Goal: Task Accomplishment & Management: Use online tool/utility

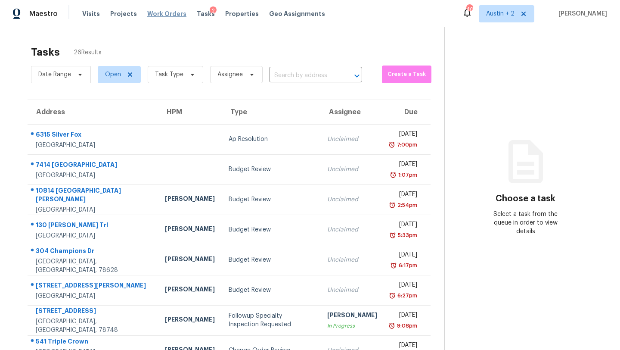
click at [168, 10] on span "Work Orders" at bounding box center [166, 13] width 39 height 9
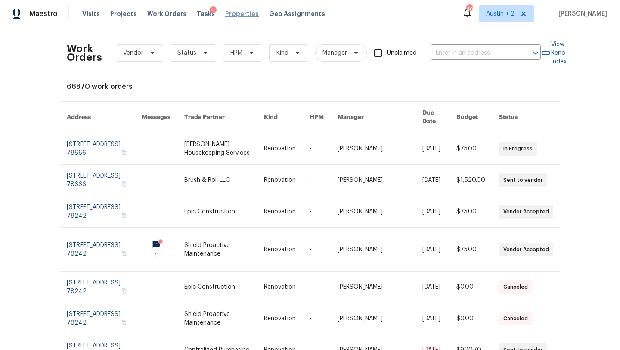
click at [231, 14] on span "Properties" at bounding box center [242, 13] width 34 height 9
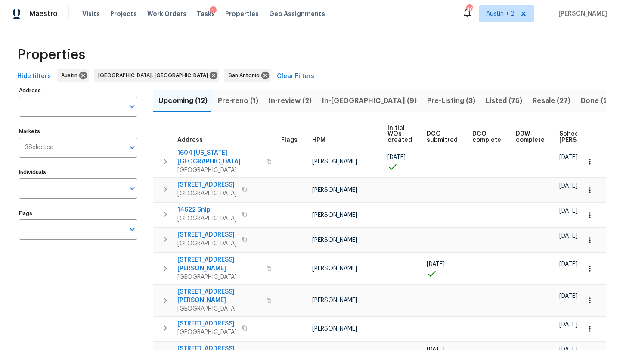
click at [329, 100] on span "In-reno (9)" at bounding box center [369, 101] width 95 height 12
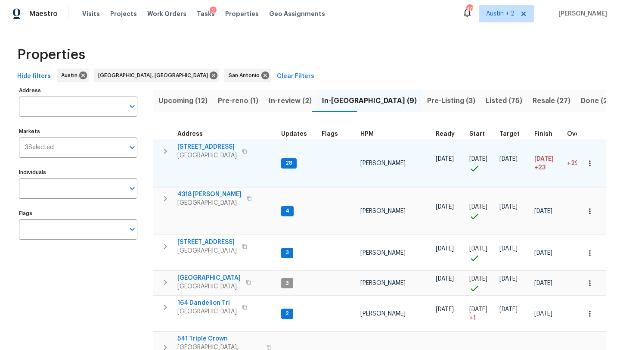
click at [199, 147] on span "[STREET_ADDRESS]" at bounding box center [206, 147] width 59 height 9
click at [188, 145] on span "[STREET_ADDRESS]" at bounding box center [206, 147] width 59 height 9
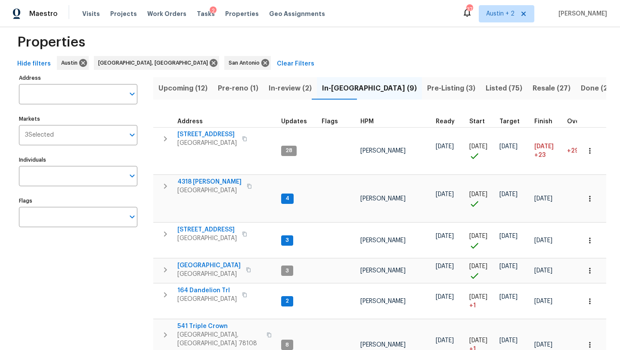
scroll to position [12, 0]
click at [427, 89] on span "Pre-Listing (3)" at bounding box center [451, 89] width 48 height 12
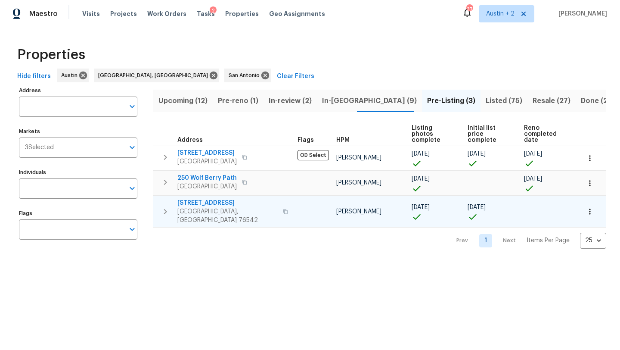
click at [207, 199] on span "5705 Southern Belle Dr" at bounding box center [227, 203] width 100 height 9
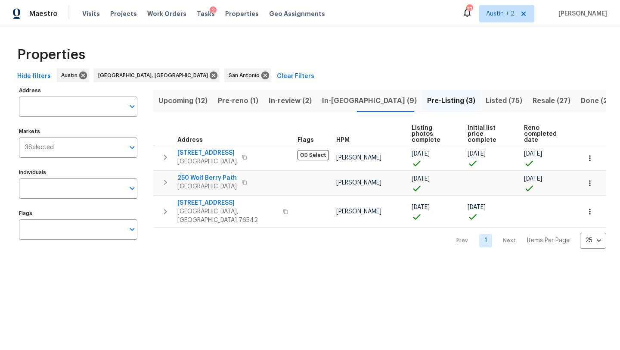
click at [486, 102] on span "Listed (75)" at bounding box center [504, 101] width 37 height 12
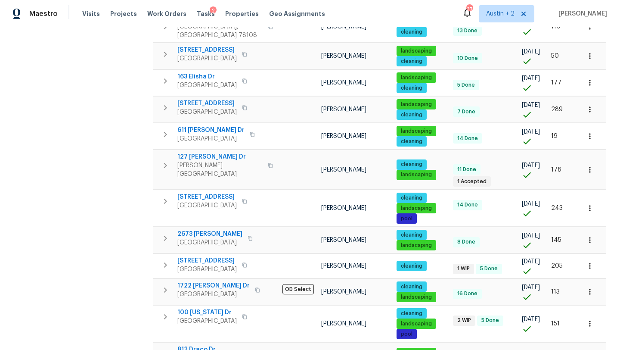
scroll to position [560, 0]
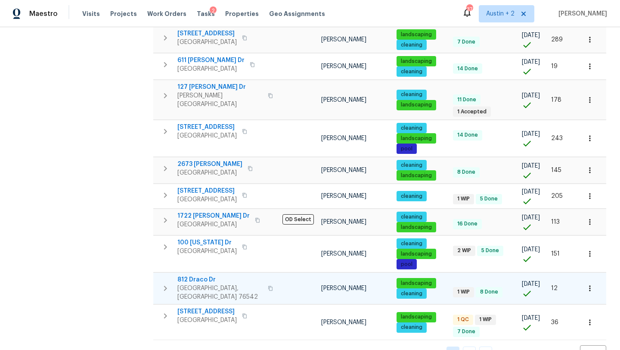
click at [205, 275] on span "812 Draco Dr" at bounding box center [219, 279] width 85 height 9
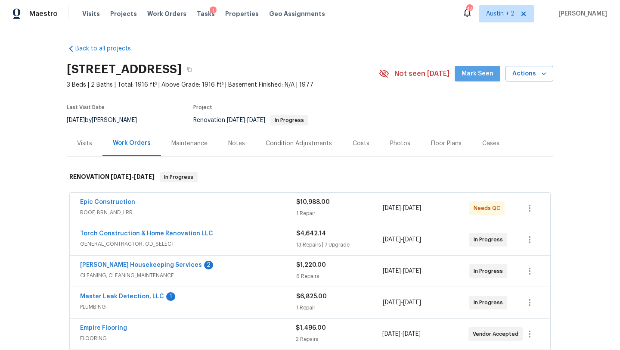
click at [479, 75] on span "Mark Seen" at bounding box center [478, 73] width 32 height 11
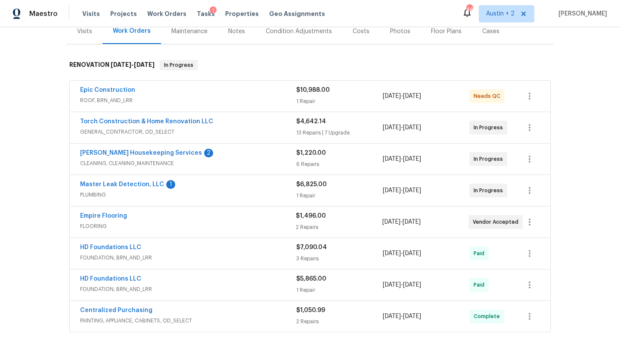
scroll to position [113, 0]
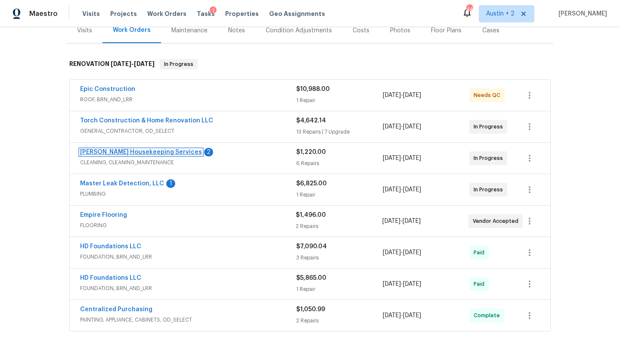
click at [144, 152] on link "[PERSON_NAME] Housekeeping Services" at bounding box center [141, 152] width 122 height 6
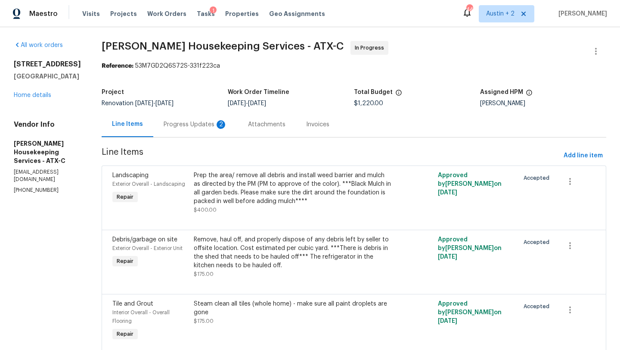
click at [193, 124] on div "Progress Updates 2" at bounding box center [196, 124] width 64 height 9
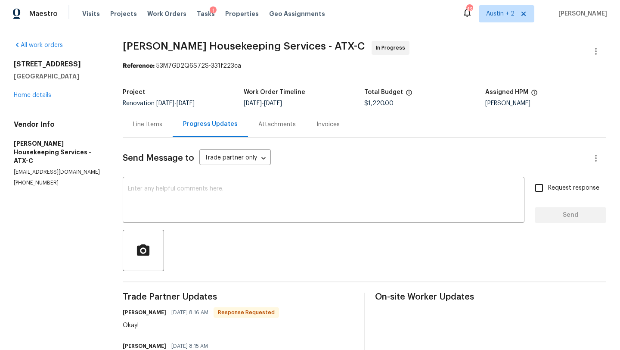
click at [140, 120] on div "Line Items" at bounding box center [148, 124] width 50 height 25
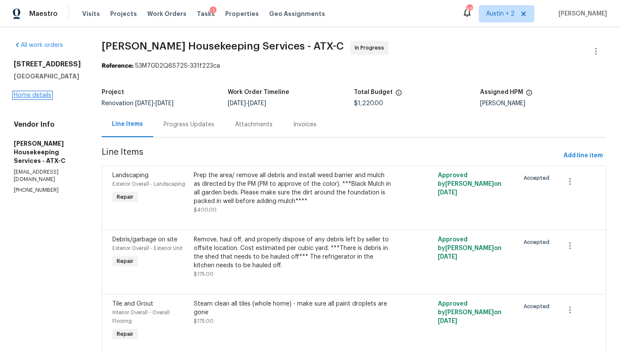
click at [36, 92] on link "Home details" at bounding box center [32, 95] width 37 height 6
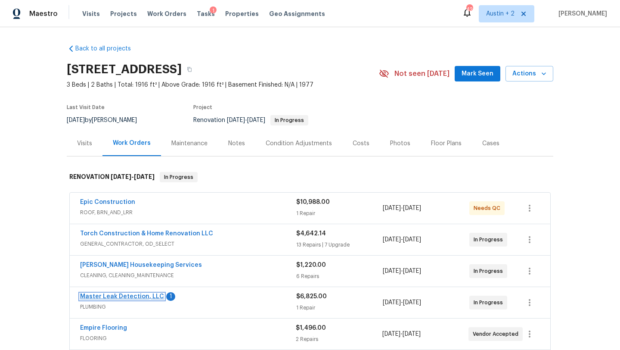
click at [144, 298] on link "Master Leak Detection, LLC" at bounding box center [122, 296] width 84 height 6
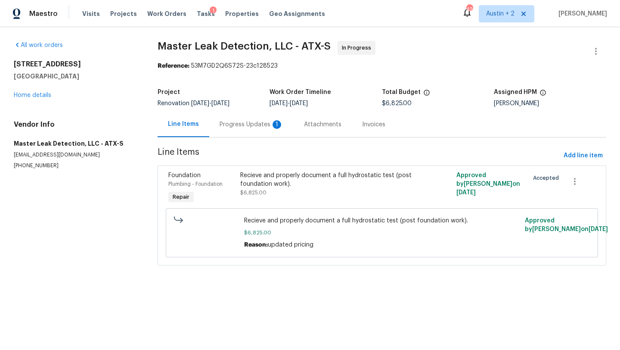
click at [250, 127] on div "Progress Updates 1" at bounding box center [252, 124] width 64 height 9
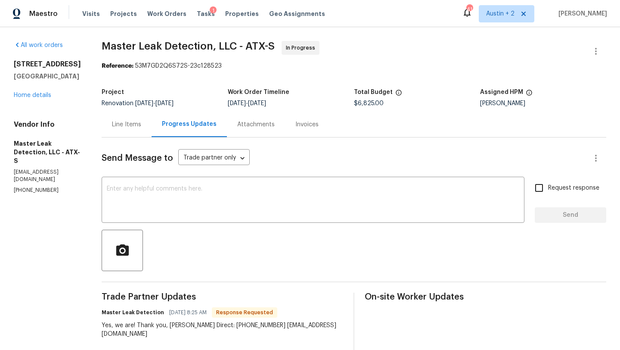
click at [37, 98] on div "503 Hackberry St Lockhart, TX 78644 Home details" at bounding box center [47, 80] width 67 height 40
click at [39, 95] on link "Home details" at bounding box center [32, 95] width 37 height 6
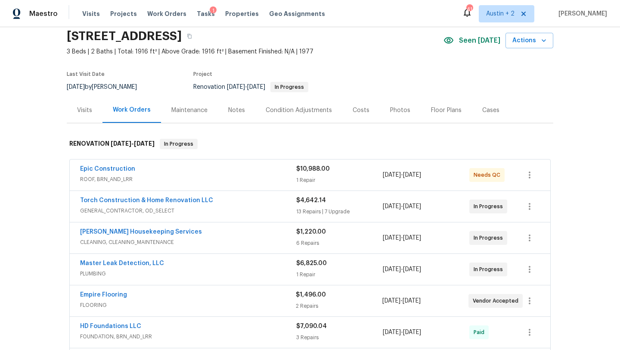
scroll to position [31, 0]
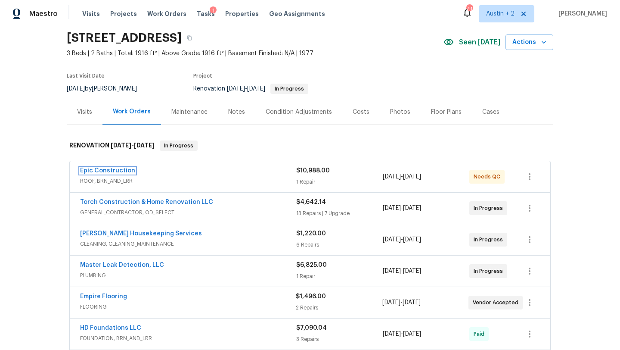
click at [120, 168] on link "Epic Construction" at bounding box center [107, 171] width 55 height 6
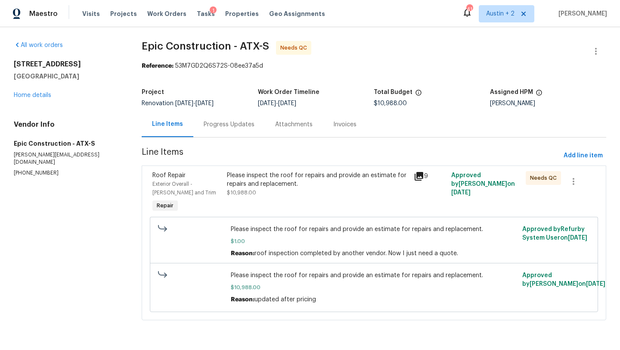
click at [263, 184] on div "Please inspect the roof for repairs and provide an estimate for repairs and rep…" at bounding box center [318, 179] width 182 height 17
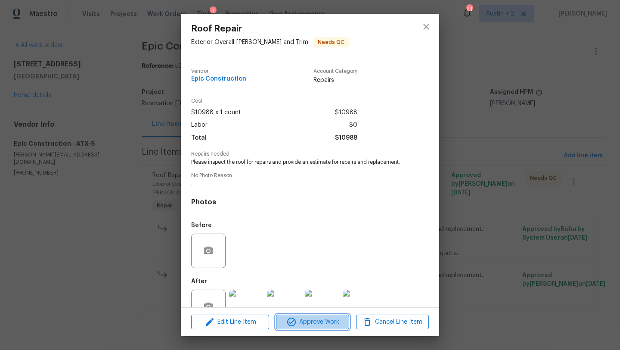
click at [322, 325] on span "Approve Work" at bounding box center [313, 322] width 68 height 11
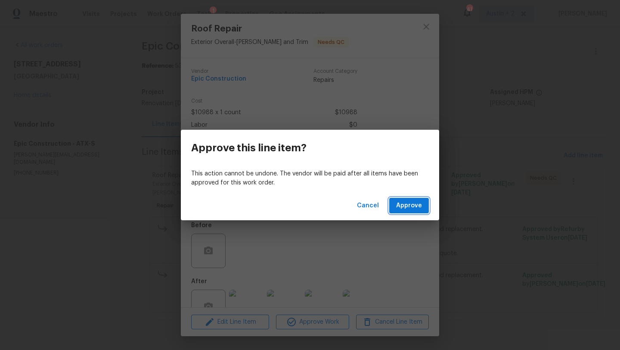
click at [418, 204] on span "Approve" at bounding box center [409, 205] width 26 height 11
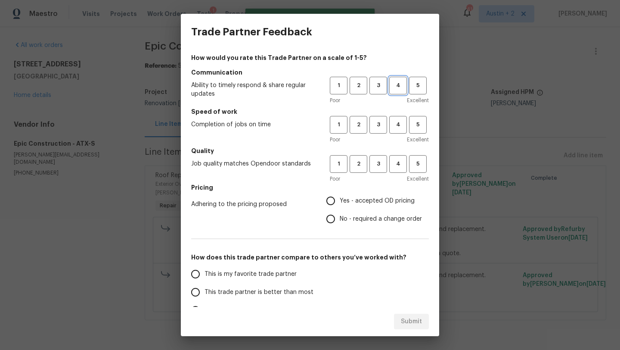
click at [394, 85] on span "4" at bounding box center [398, 86] width 16 height 10
click at [395, 120] on span "4" at bounding box center [398, 125] width 16 height 10
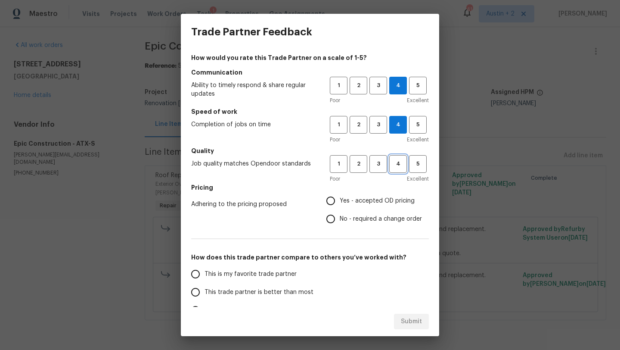
click at [396, 166] on span "4" at bounding box center [398, 164] width 16 height 10
click at [383, 196] on span "Yes - accepted OD pricing" at bounding box center [377, 200] width 75 height 9
click at [340, 196] on input "Yes - accepted OD pricing" at bounding box center [331, 201] width 18 height 18
radio input "true"
click at [293, 293] on span "This trade partner is better than most" at bounding box center [259, 292] width 109 height 9
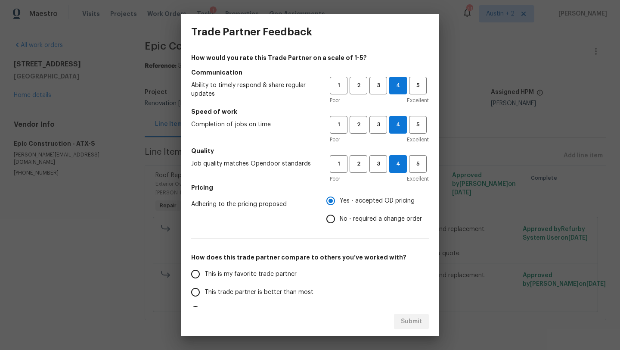
click at [205, 293] on input "This trade partner is better than most" at bounding box center [196, 292] width 18 height 18
click at [410, 318] on span "Submit" at bounding box center [411, 321] width 21 height 11
radio input "true"
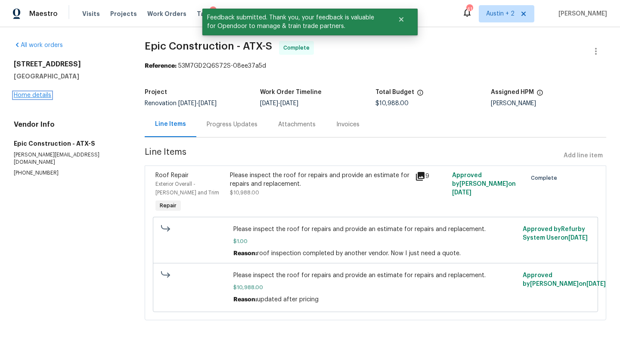
click at [40, 95] on link "Home details" at bounding box center [32, 95] width 37 height 6
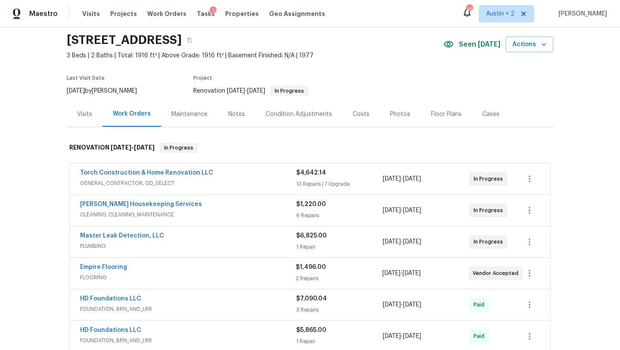
scroll to position [29, 0]
click at [109, 267] on link "Empire Flooring" at bounding box center [103, 267] width 47 height 6
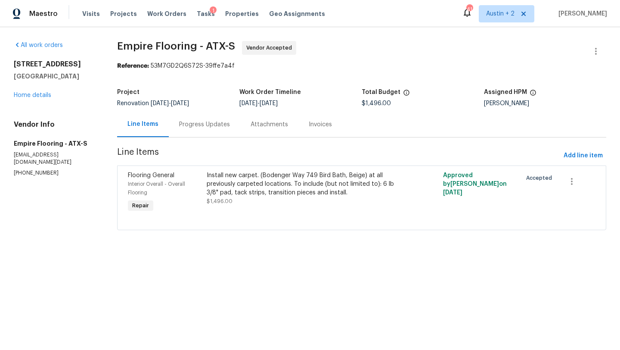
click at [205, 130] on div "Progress Updates" at bounding box center [205, 124] width 72 height 25
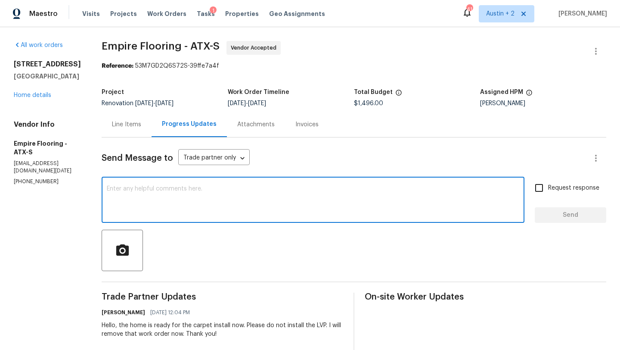
click at [217, 195] on textarea at bounding box center [313, 201] width 413 height 30
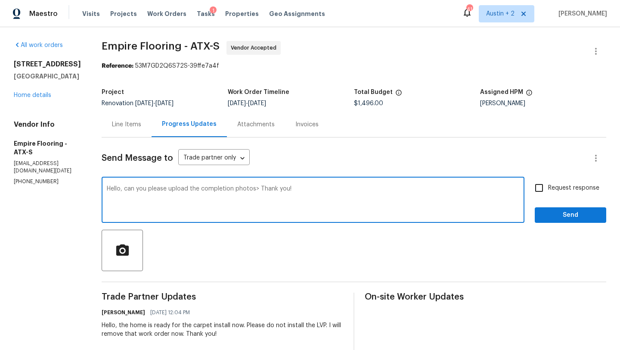
type textarea "Hello, can you please upload the completion photos> Thank you!"
click at [561, 189] on span "Request response" at bounding box center [573, 188] width 51 height 9
click at [548, 189] on input "Request response" at bounding box center [539, 188] width 18 height 18
checkbox input "true"
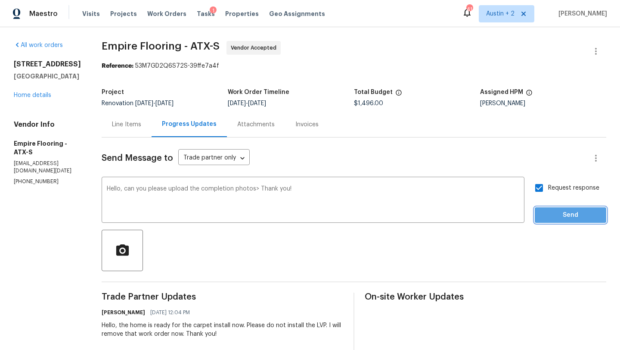
click at [558, 213] on span "Send" at bounding box center [571, 215] width 58 height 11
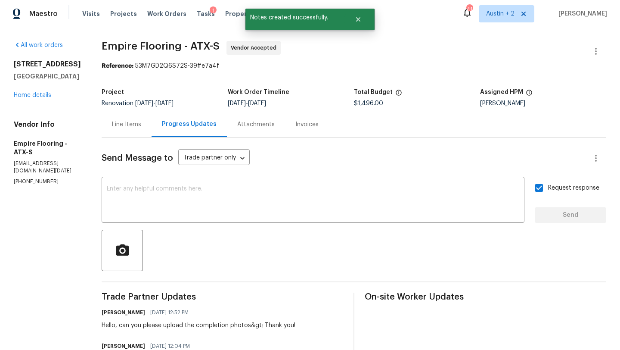
click at [40, 100] on div "All work orders 503 Hackberry St Lockhart, TX 78644 Home details Vendor Info Em…" at bounding box center [47, 113] width 67 height 144
click at [40, 97] on link "Home details" at bounding box center [32, 95] width 37 height 6
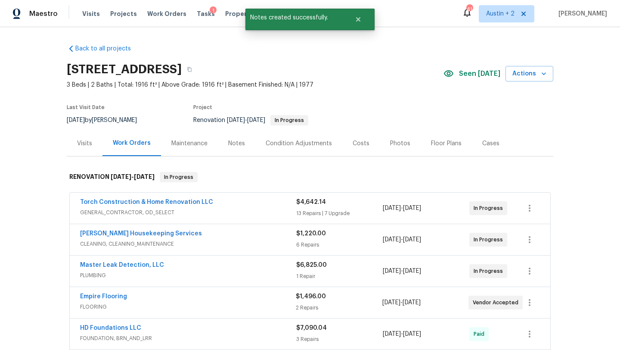
scroll to position [150, 0]
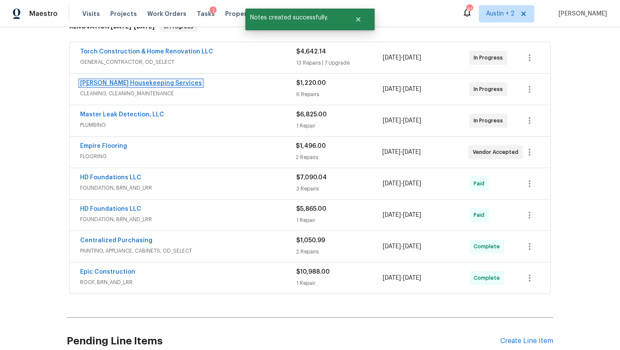
click at [146, 83] on link "[PERSON_NAME] Housekeeping Services" at bounding box center [141, 83] width 122 height 6
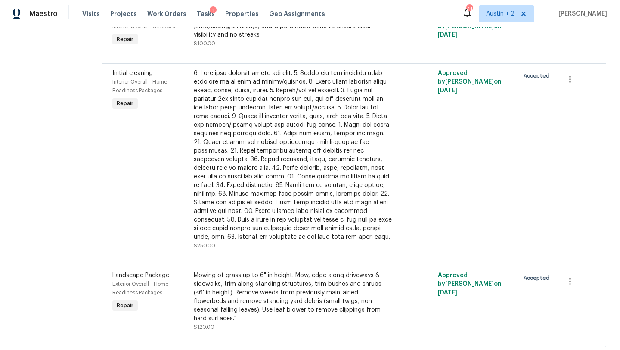
scroll to position [373, 0]
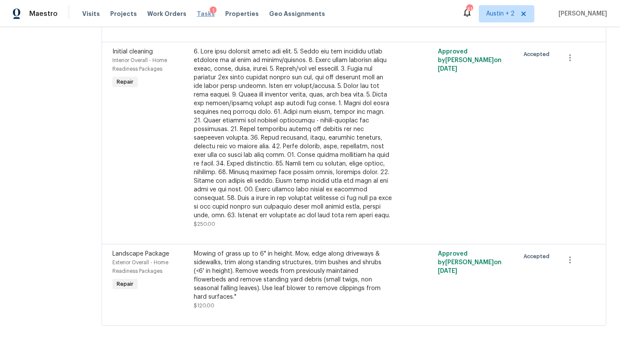
click at [198, 14] on span "Tasks" at bounding box center [206, 14] width 18 height 6
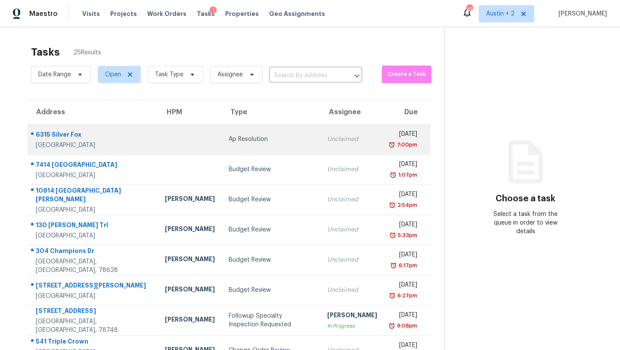
scroll to position [99, 0]
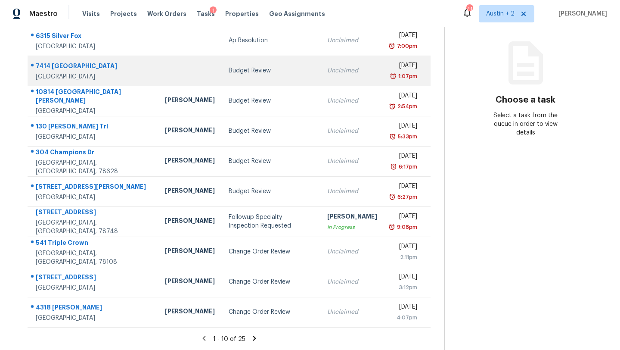
click at [158, 72] on td at bounding box center [190, 71] width 64 height 30
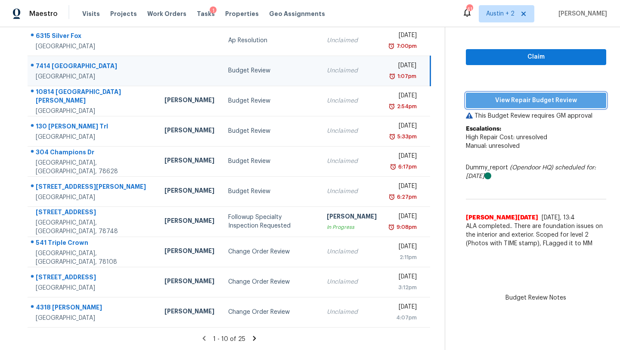
click at [488, 105] on span "View Repair Budget Review" at bounding box center [536, 100] width 127 height 11
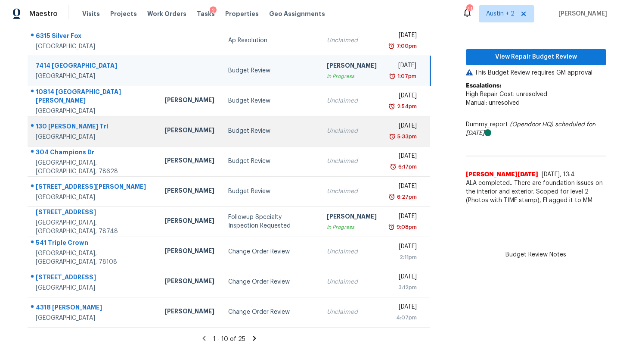
click at [165, 126] on div "[PERSON_NAME]" at bounding box center [190, 131] width 50 height 11
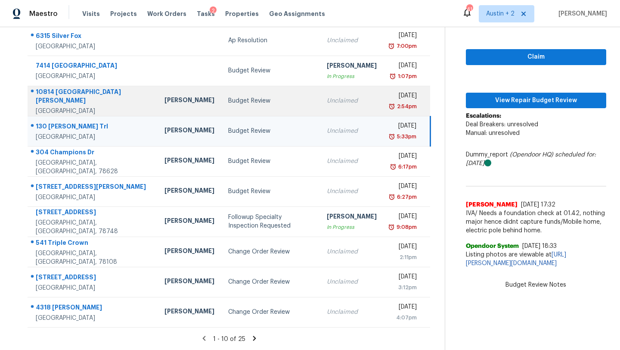
click at [165, 102] on div "[PERSON_NAME]" at bounding box center [190, 101] width 50 height 11
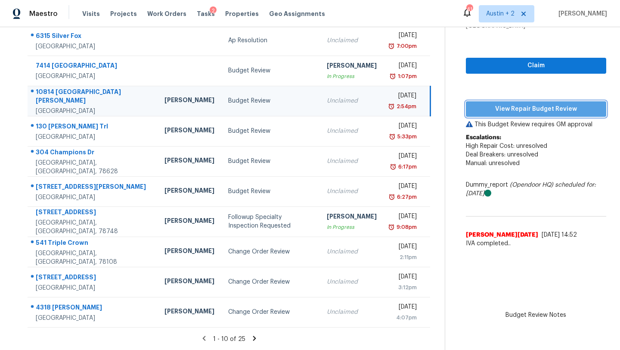
click at [471, 106] on button "View Repair Budget Review" at bounding box center [536, 109] width 140 height 16
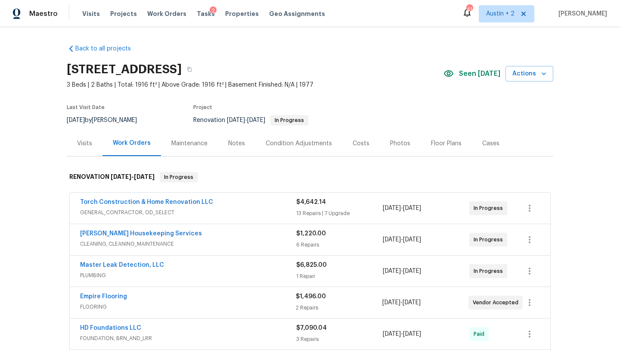
scroll to position [295, 0]
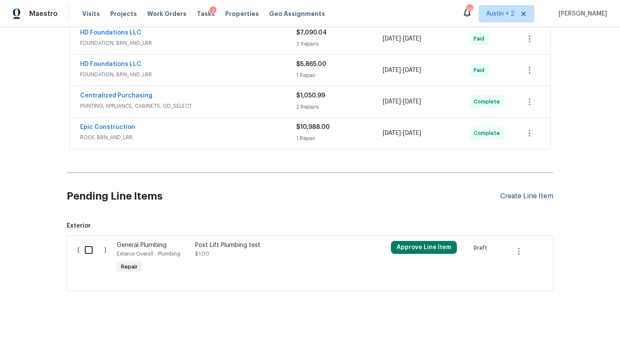
click at [515, 196] on div "Create Line Item" at bounding box center [527, 196] width 53 height 8
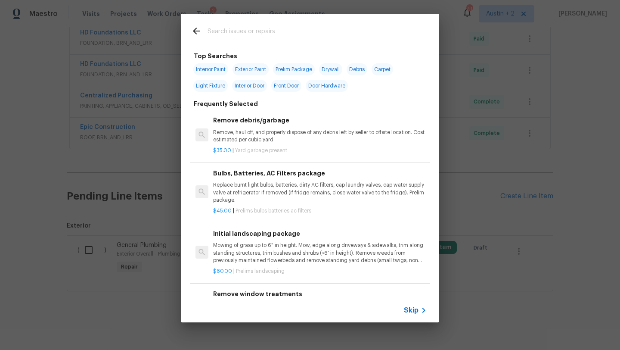
click at [253, 33] on input "text" at bounding box center [299, 32] width 183 height 13
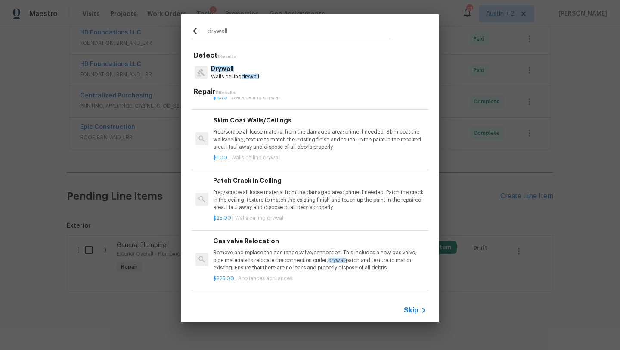
scroll to position [336, 0]
type input "drywall"
click at [262, 140] on p "Prep/scrape all loose material from the damaged area; prime if needed. Skim coa…" at bounding box center [320, 139] width 214 height 22
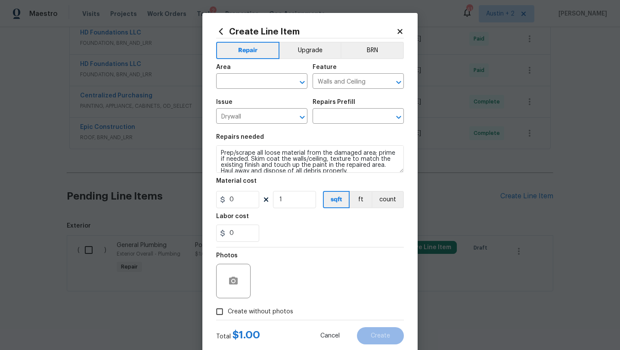
type input "Skim Coat Walls/Ceilings $1.00"
type input "1"
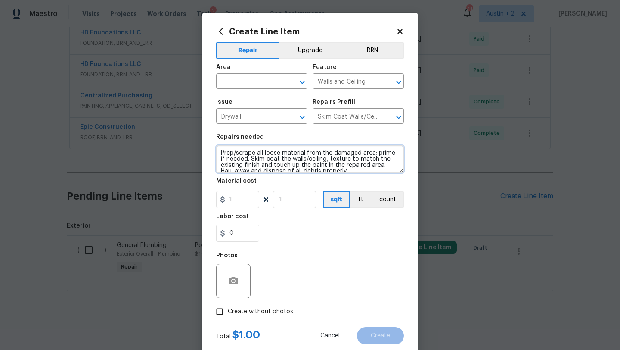
scroll to position [0, 0]
drag, startPoint x: 338, startPoint y: 171, endPoint x: 213, endPoint y: 139, distance: 128.8
click at [213, 139] on div "Create Line Item Repair Upgrade BRN Area ​ Feature Walls and Ceiling ​ Issue Dr…" at bounding box center [309, 185] width 215 height 345
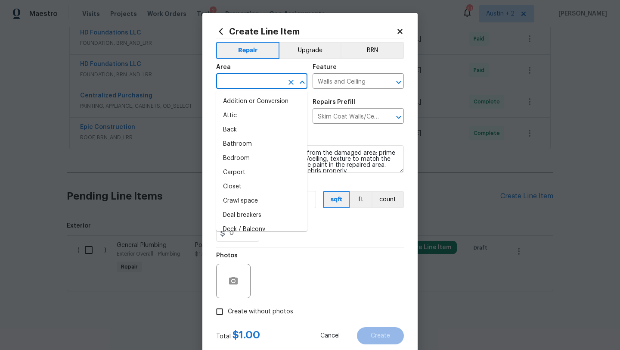
click at [269, 84] on input "text" at bounding box center [249, 81] width 67 height 13
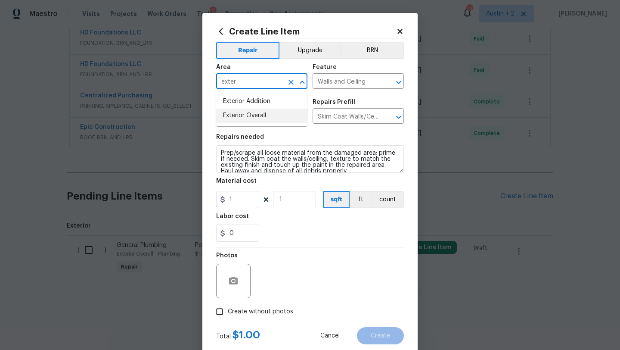
click at [274, 115] on li "Exterior Overall" at bounding box center [261, 116] width 91 height 14
type input "Exterior Overall"
click at [352, 80] on input "Walls and Ceiling" at bounding box center [346, 81] width 67 height 13
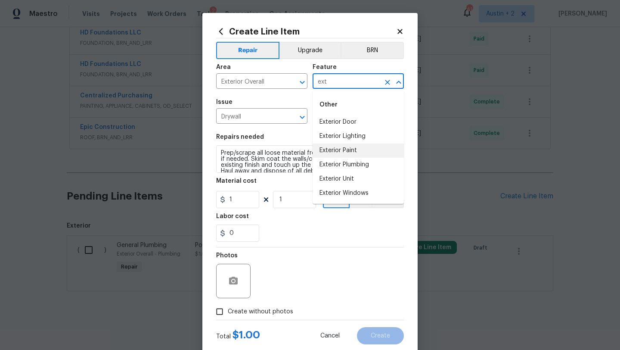
click at [350, 154] on li "Exterior Paint" at bounding box center [358, 150] width 91 height 14
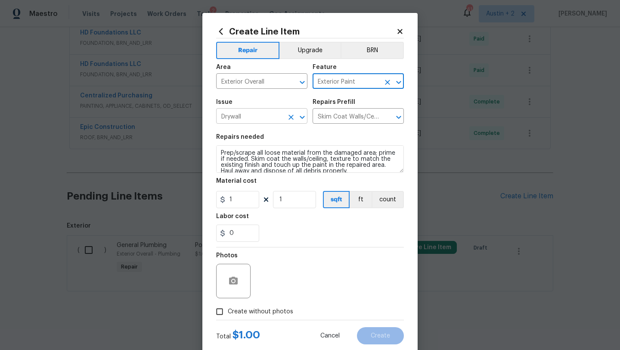
type input "Exterior Paint"
click at [271, 118] on input "Drywall" at bounding box center [249, 116] width 67 height 13
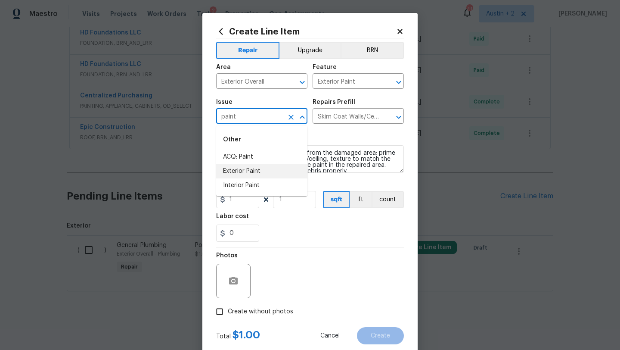
click at [245, 172] on li "Exterior Paint" at bounding box center [261, 171] width 91 height 14
type input "Exterior Paint"
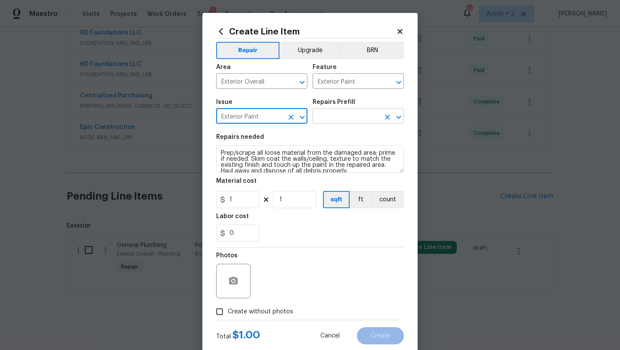
type input "Exterior Paint"
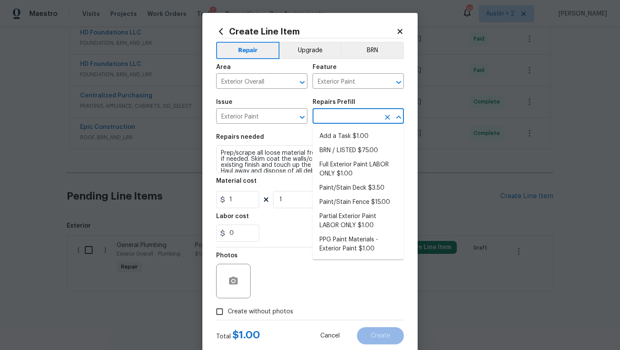
click at [342, 122] on input "text" at bounding box center [346, 116] width 67 height 13
click at [341, 168] on li "Full Exterior Paint LABOR ONLY $1.00" at bounding box center [358, 169] width 91 height 23
type input "Overall Paint"
type input "Full Exterior Paint LABOR ONLY $1.00"
type textarea "Full Exterior Paint - Prep, mask and paint the exterior of the home. Ensure tha…"
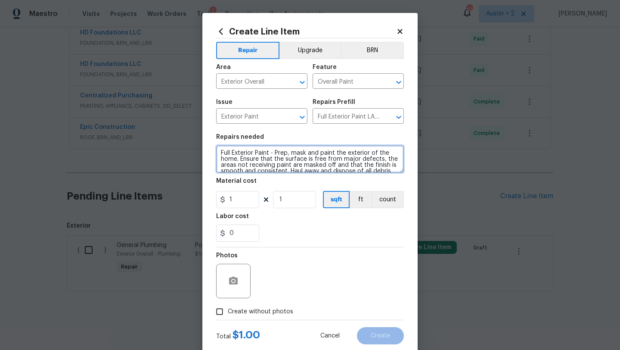
scroll to position [18, 0]
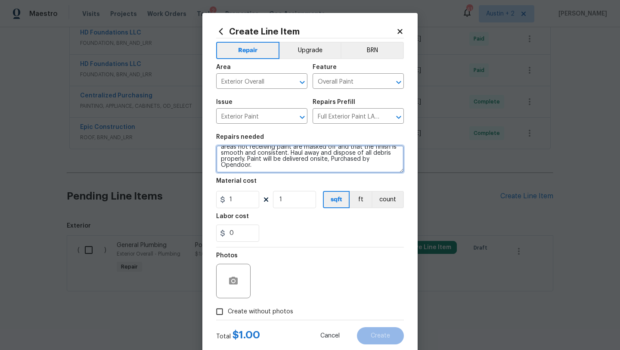
drag, startPoint x: 219, startPoint y: 152, endPoint x: 273, endPoint y: 225, distance: 90.3
click at [273, 225] on section "Repairs needed Full Exterior Paint - Prep, mask and paint the exterior of the h…" at bounding box center [310, 188] width 188 height 118
click at [398, 31] on icon at bounding box center [400, 32] width 8 height 8
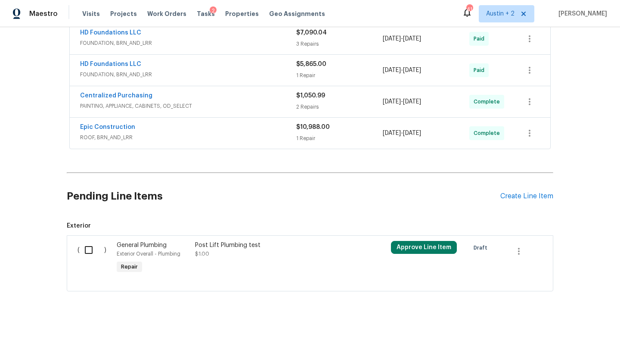
scroll to position [0, 0]
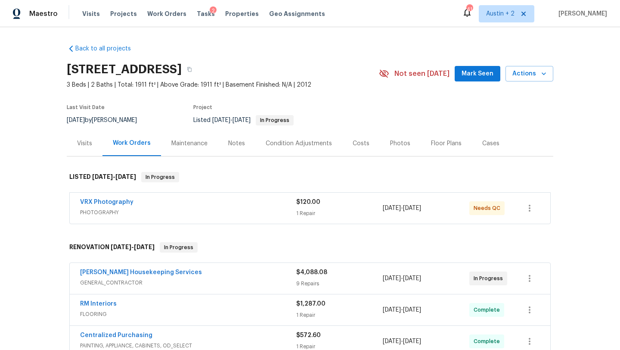
click at [477, 73] on span "Mark Seen" at bounding box center [478, 73] width 32 height 11
click at [360, 144] on div "Costs" at bounding box center [361, 143] width 17 height 9
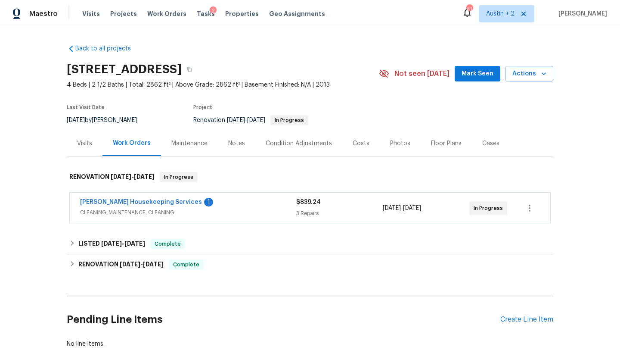
click at [479, 76] on span "Mark Seen" at bounding box center [478, 73] width 32 height 11
click at [353, 143] on div "Costs" at bounding box center [361, 143] width 17 height 9
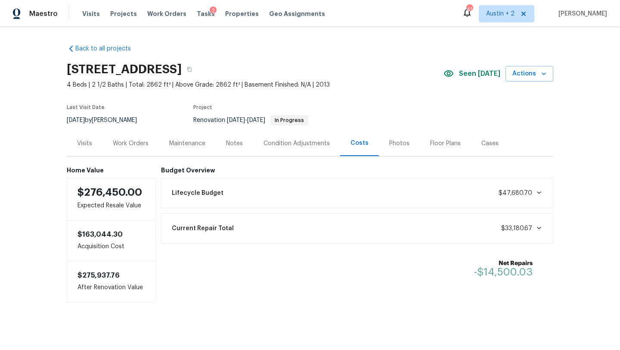
click at [126, 140] on div "Work Orders" at bounding box center [131, 143] width 36 height 9
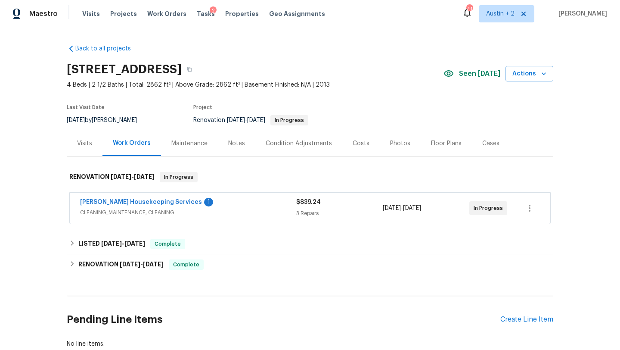
click at [197, 203] on div "Arelis Housekeeping Services 1" at bounding box center [188, 203] width 216 height 10
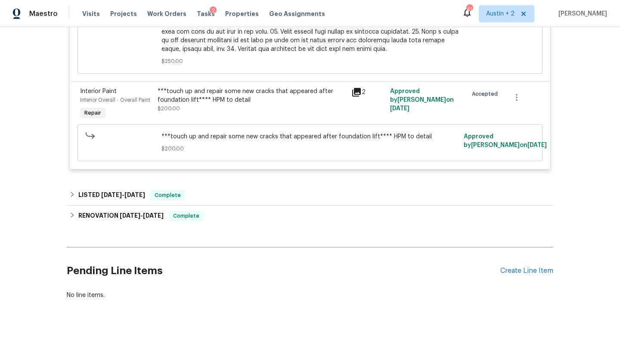
scroll to position [585, 0]
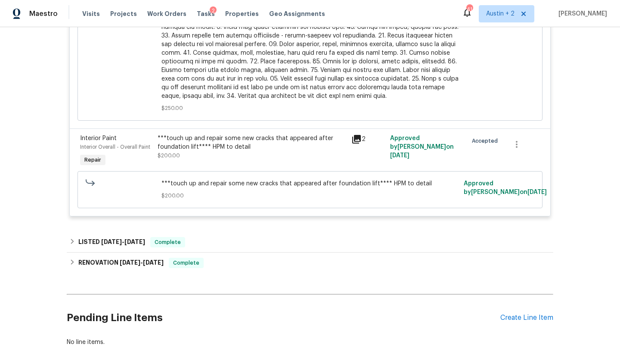
click at [355, 135] on icon at bounding box center [356, 139] width 9 height 9
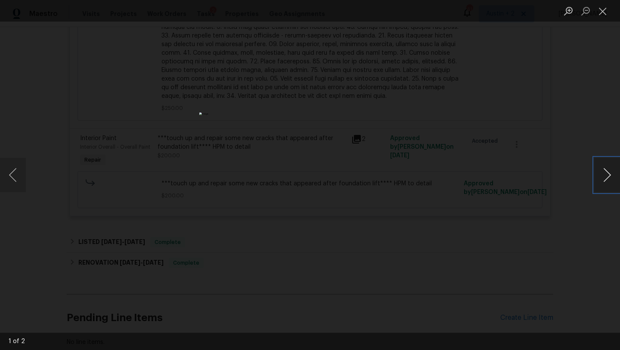
click at [604, 179] on button "Next image" at bounding box center [607, 175] width 26 height 34
click at [601, 8] on button "Close lightbox" at bounding box center [602, 10] width 17 height 15
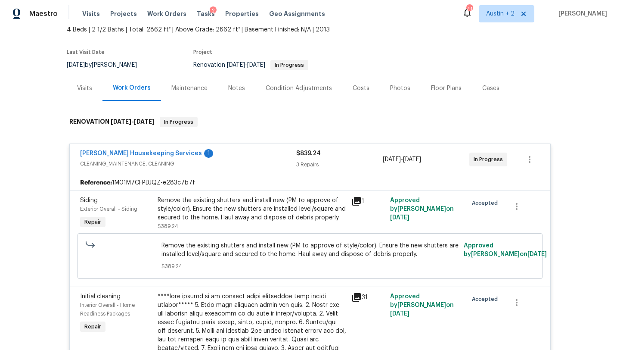
scroll to position [42, 0]
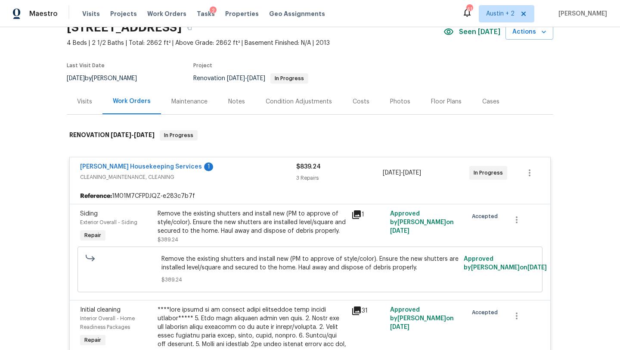
click at [239, 165] on div "Arelis Housekeeping Services 1" at bounding box center [188, 167] width 216 height 10
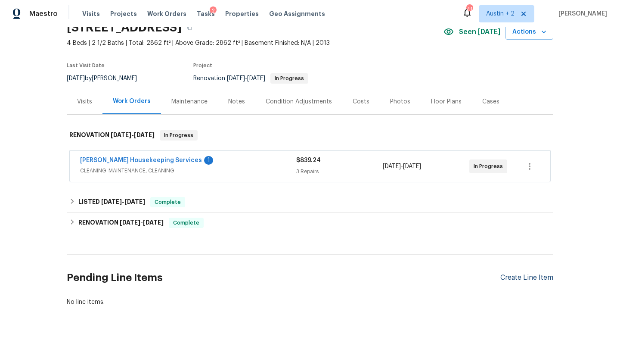
click at [527, 279] on div "Create Line Item" at bounding box center [527, 278] width 53 height 8
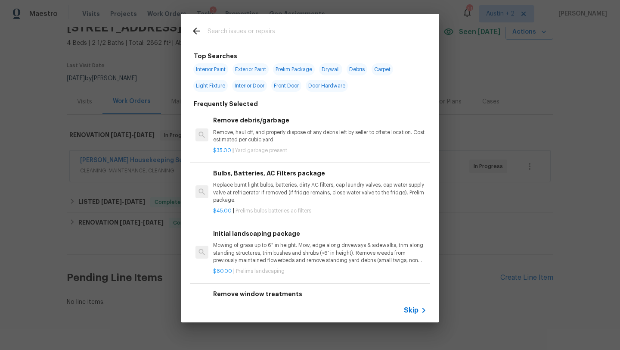
click at [234, 32] on input "text" at bounding box center [299, 32] width 183 height 13
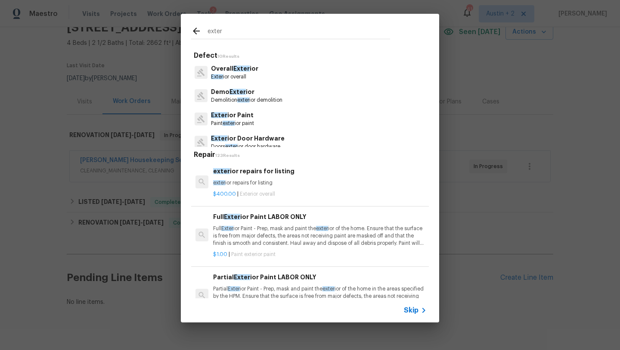
type input "exter"
click at [230, 63] on div "Overall Exter ior Exter ior overall" at bounding box center [310, 72] width 238 height 23
click at [230, 75] on p "Exter ior overall" at bounding box center [234, 76] width 47 height 7
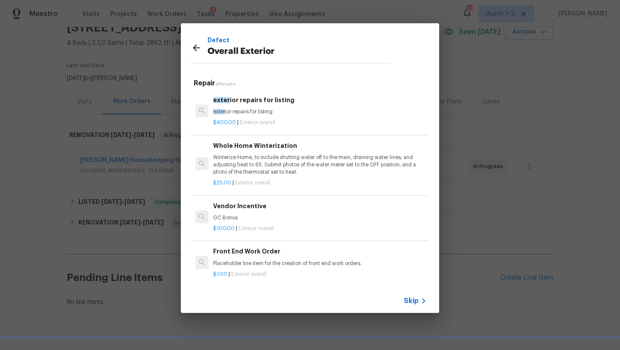
scroll to position [1, 0]
click at [262, 253] on h6 "Front End Work Order" at bounding box center [320, 249] width 214 height 9
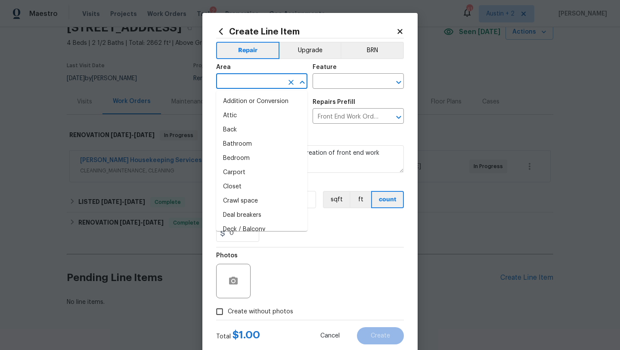
click at [228, 79] on input "text" at bounding box center [249, 81] width 67 height 13
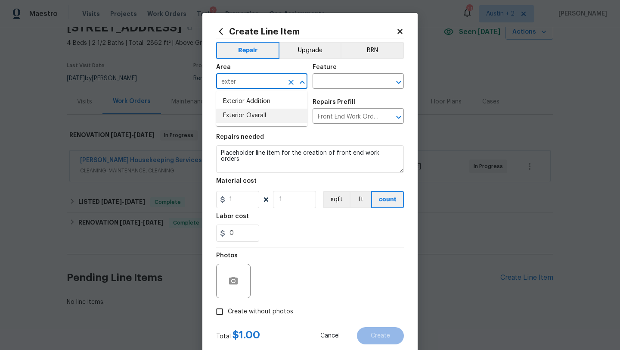
click at [237, 113] on li "Exterior Overall" at bounding box center [261, 116] width 91 height 14
type input "Exterior Overall"
click at [344, 82] on input "text" at bounding box center [346, 81] width 67 height 13
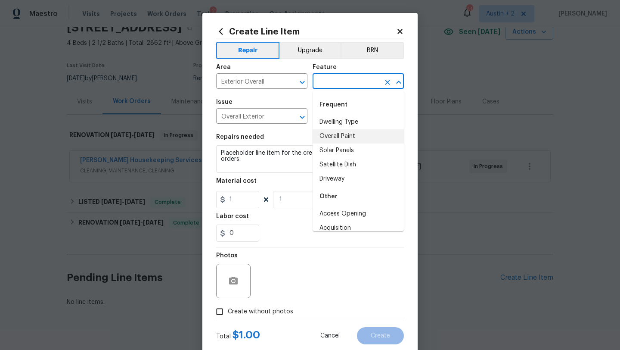
click at [344, 133] on li "Overall Paint" at bounding box center [358, 136] width 91 height 14
type input "Overall Paint"
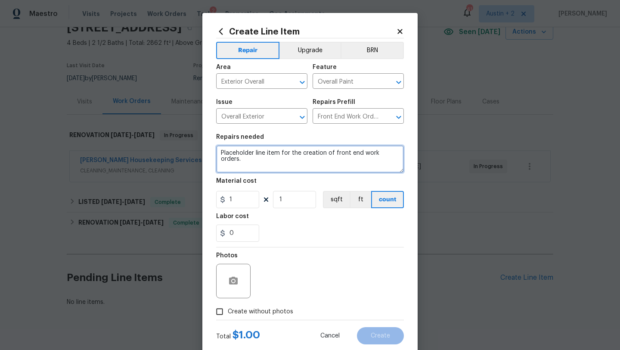
drag, startPoint x: 221, startPoint y: 152, endPoint x: 429, endPoint y: 182, distance: 210.2
click at [429, 182] on div "Create Line Item Repair Upgrade BRN Area Exterior Overall ​ Feature Overall Pai…" at bounding box center [310, 175] width 620 height 350
type textarea "Arelis moved all of the contents from San Antonio to Austin and took the remain…"
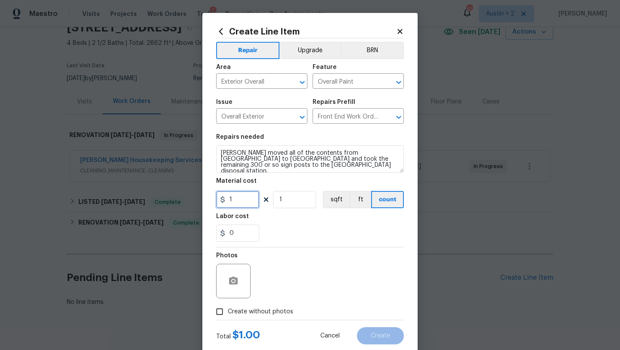
drag, startPoint x: 238, startPoint y: 193, endPoint x: 196, endPoint y: 194, distance: 41.8
click at [222, 194] on input "1" at bounding box center [237, 199] width 43 height 17
type input "900"
click at [255, 313] on span "Create without photos" at bounding box center [260, 311] width 65 height 9
click at [228, 313] on input "Create without photos" at bounding box center [220, 311] width 16 height 16
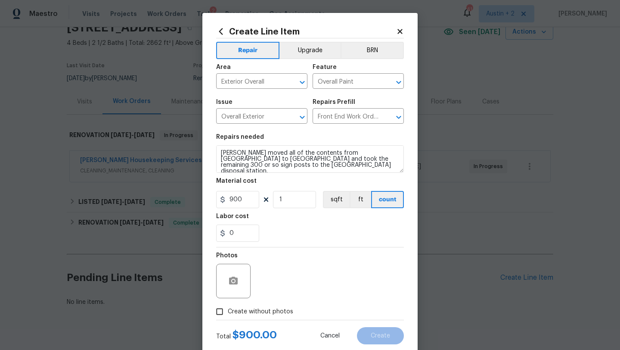
checkbox input "true"
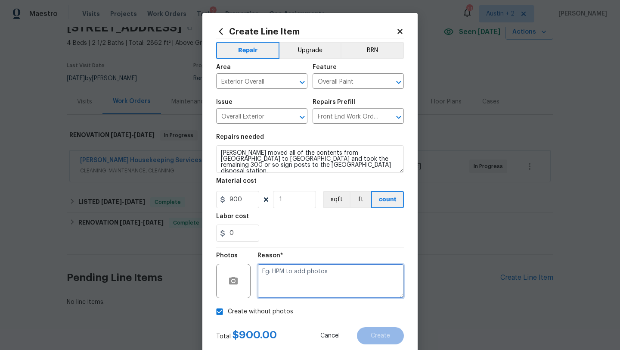
click at [297, 286] on textarea at bounding box center [331, 281] width 146 height 34
type textarea "will add"
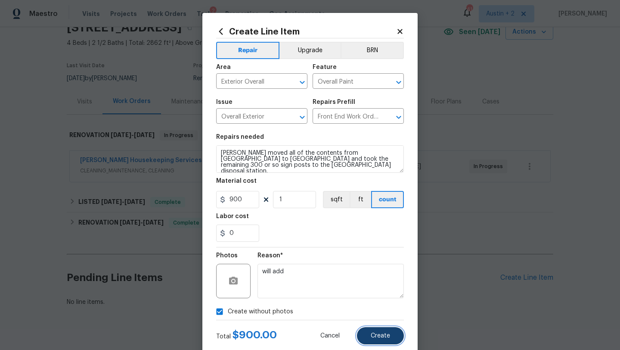
click at [396, 339] on button "Create" at bounding box center [380, 335] width 47 height 17
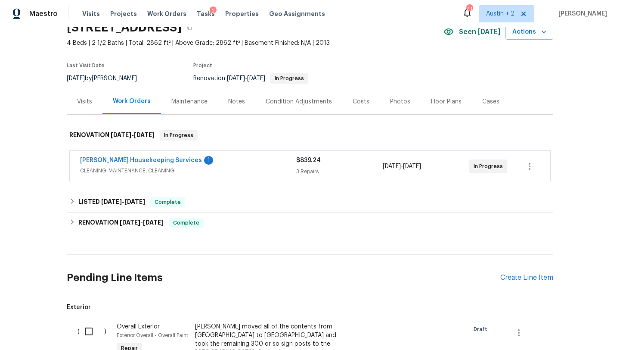
scroll to position [164, 0]
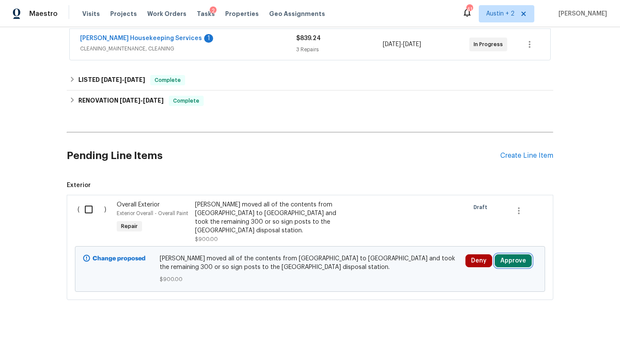
click at [518, 254] on button "Approve" at bounding box center [513, 260] width 37 height 13
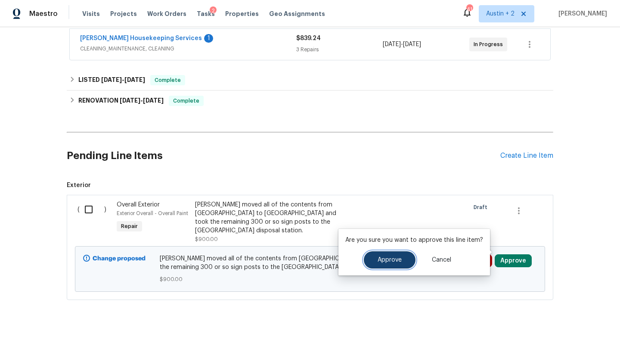
click at [389, 268] on button "Approve" at bounding box center [390, 259] width 52 height 17
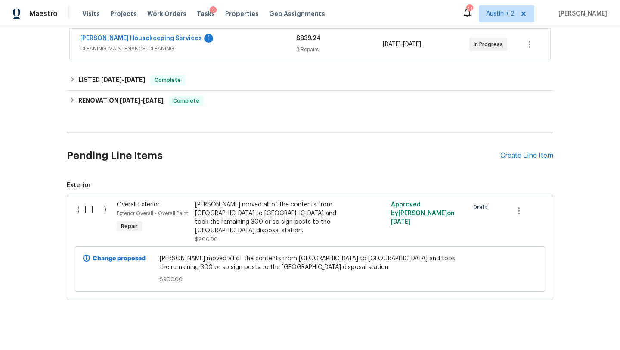
click at [235, 212] on div "Arelis moved all of the contents from San Antonio to Austin and took the remain…" at bounding box center [271, 217] width 152 height 34
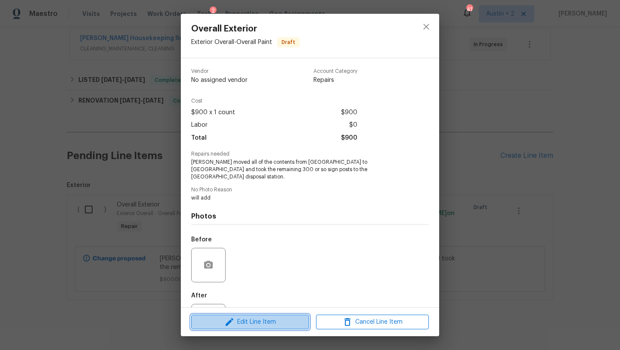
click at [270, 325] on span "Edit Line Item" at bounding box center [250, 322] width 113 height 11
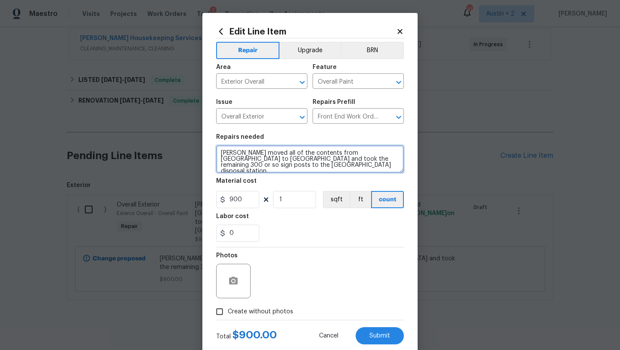
click at [296, 168] on textarea "Arelis moved all of the contents from San Antonio to Austin and took the remain…" at bounding box center [310, 159] width 188 height 28
type textarea "Arelis moved all of the contents from San Antonio to Austin and took the remain…"
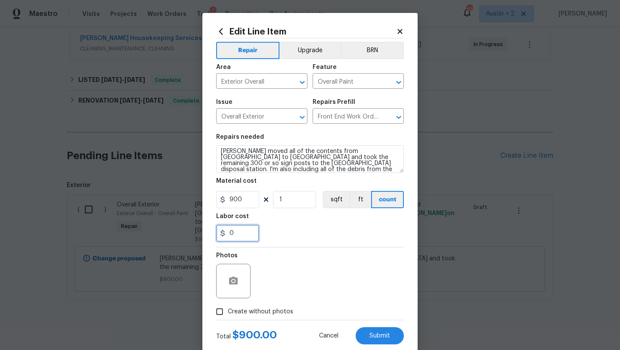
drag, startPoint x: 249, startPoint y: 235, endPoint x: 189, endPoint y: 233, distance: 60.3
click at [189, 233] on div "Edit Line Item Repair Upgrade BRN Area Exterior Overall ​ Feature Overall Paint…" at bounding box center [310, 175] width 620 height 350
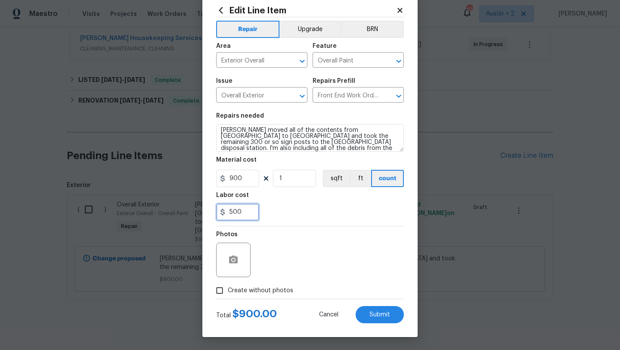
type input "500"
click at [276, 289] on span "Create without photos" at bounding box center [260, 290] width 65 height 9
click at [228, 289] on input "Create without photos" at bounding box center [220, 290] width 16 height 16
checkbox input "true"
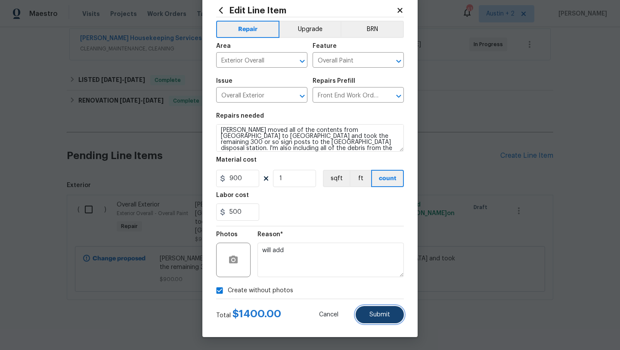
click at [383, 317] on span "Submit" at bounding box center [380, 314] width 21 height 6
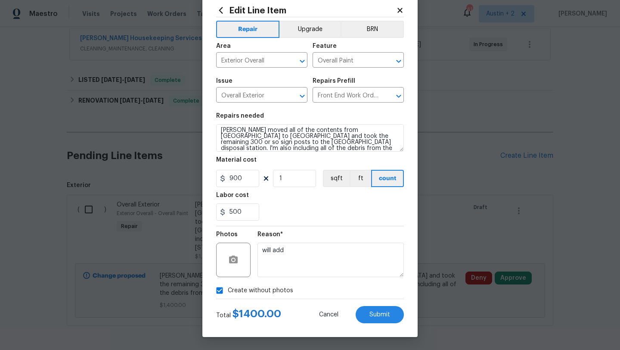
type textarea "Arelis moved all of the contents from San Antonio to Austin and took the remain…"
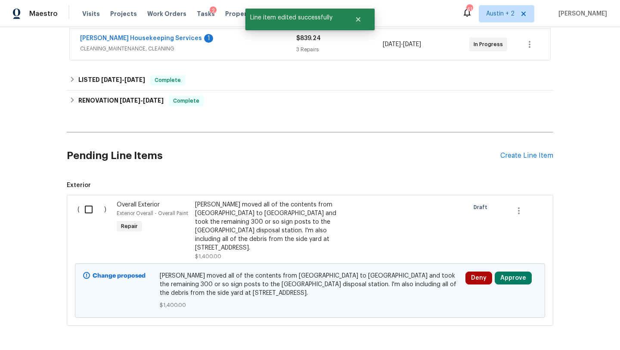
scroll to position [0, 0]
click at [517, 271] on button "Approve" at bounding box center [513, 277] width 37 height 13
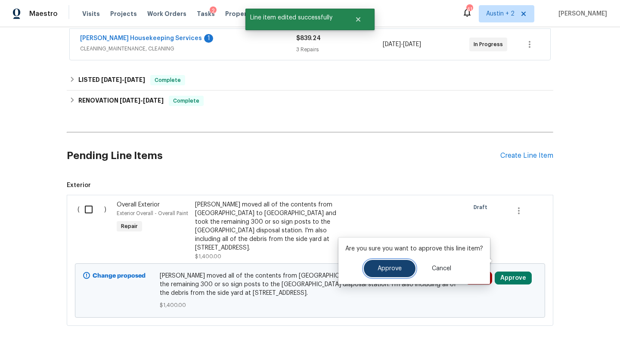
click at [391, 264] on button "Approve" at bounding box center [390, 268] width 52 height 17
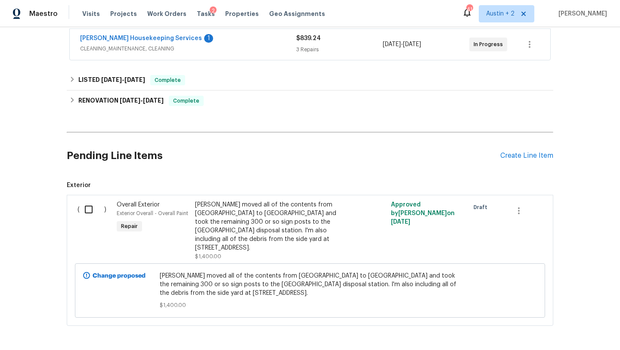
click at [253, 217] on div "Arelis moved all of the contents from San Antonio to Austin and took the remain…" at bounding box center [271, 226] width 152 height 52
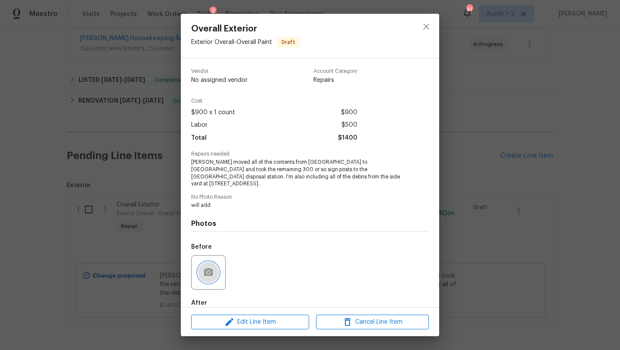
click at [203, 262] on button "button" at bounding box center [208, 272] width 21 height 21
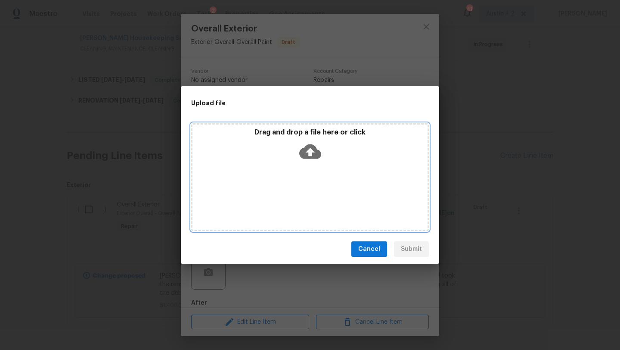
click at [315, 148] on icon at bounding box center [310, 151] width 22 height 15
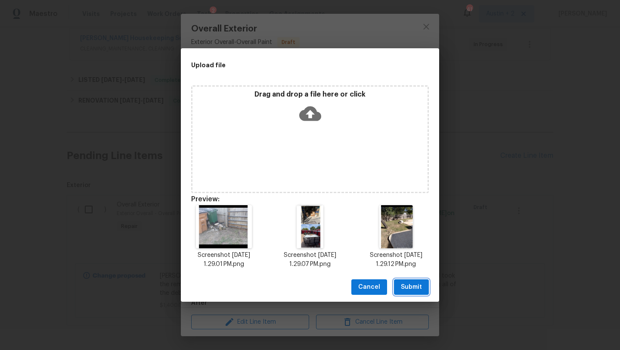
click at [419, 287] on span "Submit" at bounding box center [411, 287] width 21 height 11
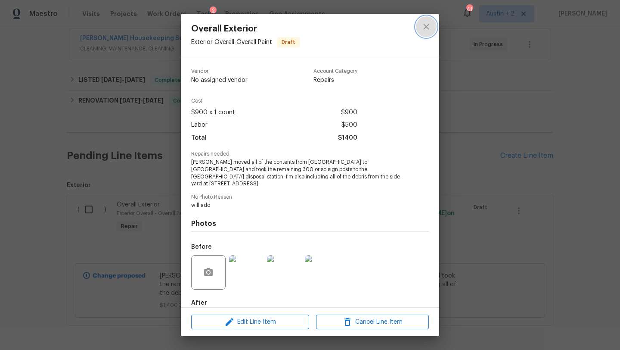
click at [422, 24] on icon "close" at bounding box center [426, 27] width 10 height 10
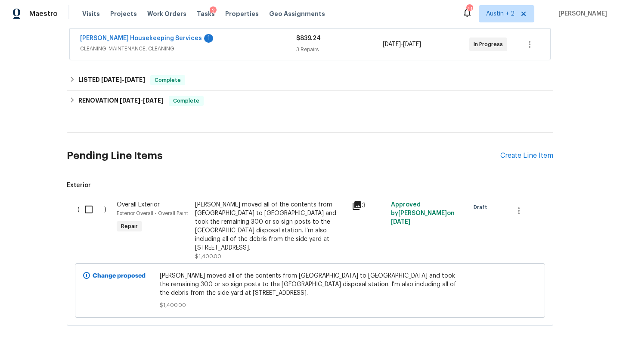
click at [87, 205] on input "checkbox" at bounding box center [92, 209] width 25 height 18
checkbox input "true"
click at [567, 328] on span "Create Work Order" at bounding box center [570, 328] width 57 height 11
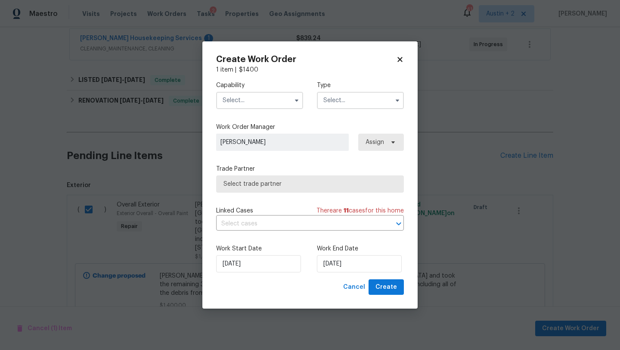
click at [249, 104] on input "text" at bounding box center [259, 100] width 87 height 17
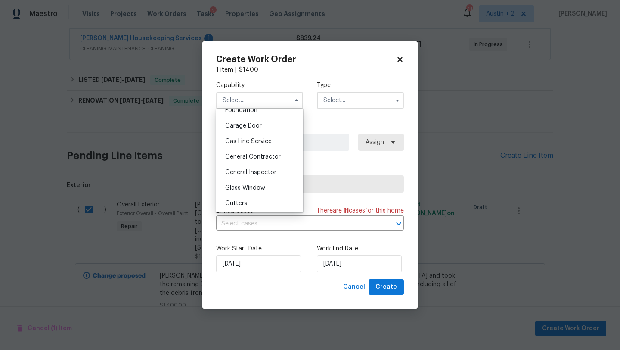
scroll to position [376, 0]
click at [248, 158] on div "General Contractor" at bounding box center [259, 155] width 83 height 16
type input "General Contractor"
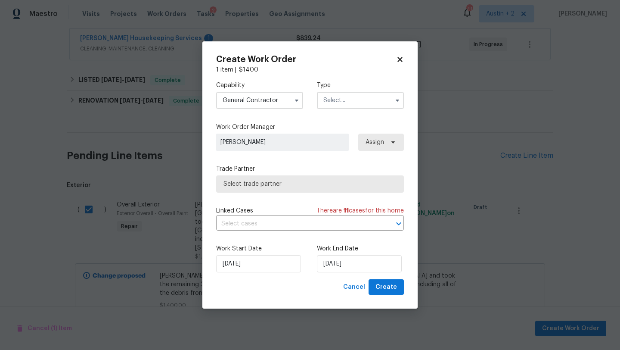
click at [371, 103] on input "text" at bounding box center [360, 100] width 87 height 17
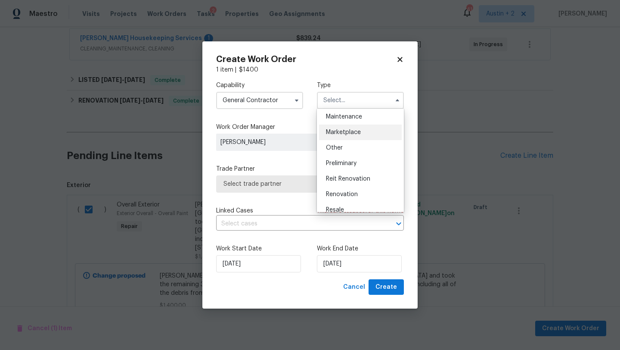
scroll to position [142, 0]
click at [355, 193] on span "Renovation" at bounding box center [342, 194] width 32 height 6
type input "Renovation"
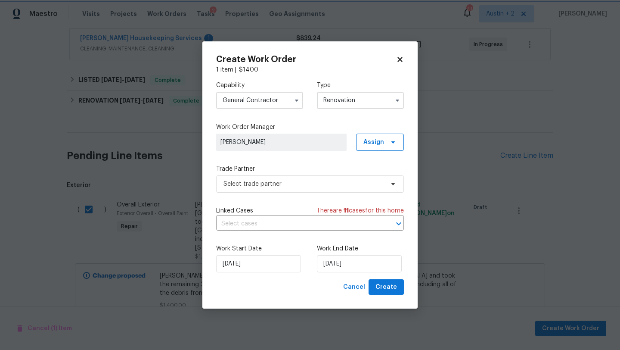
scroll to position [0, 0]
click at [296, 190] on span "Select trade partner" at bounding box center [310, 183] width 188 height 17
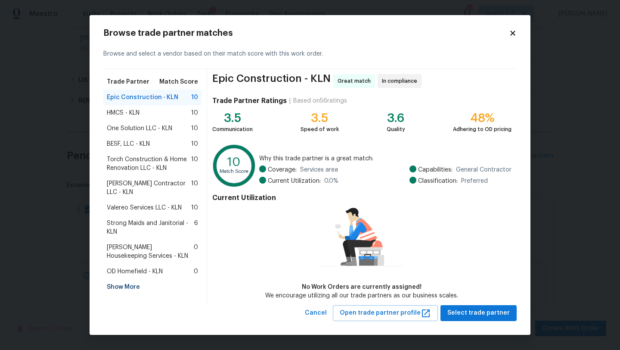
click at [156, 250] on span "Arelis Housekeeping Services - KLN" at bounding box center [150, 251] width 87 height 17
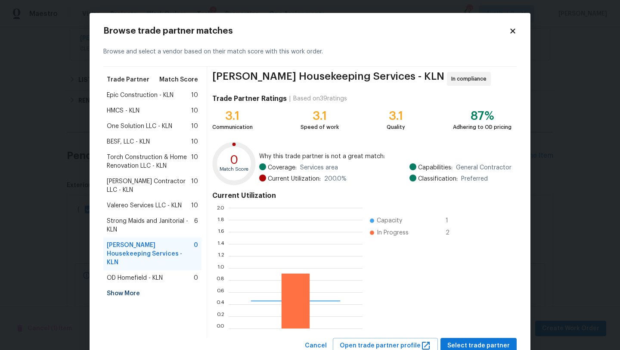
scroll to position [121, 134]
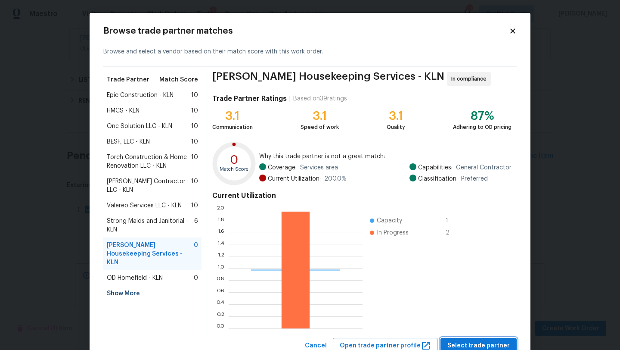
click at [484, 345] on span "Select trade partner" at bounding box center [479, 345] width 62 height 11
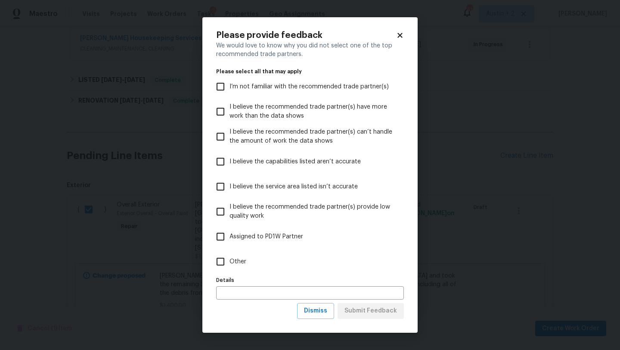
click at [243, 238] on span "Assigned to PD1W Partner" at bounding box center [267, 236] width 74 height 9
click at [230, 238] on input "Assigned to PD1W Partner" at bounding box center [221, 236] width 18 height 18
checkbox input "true"
click at [233, 254] on label "Other" at bounding box center [305, 261] width 186 height 25
click at [230, 254] on input "Other" at bounding box center [221, 261] width 18 height 18
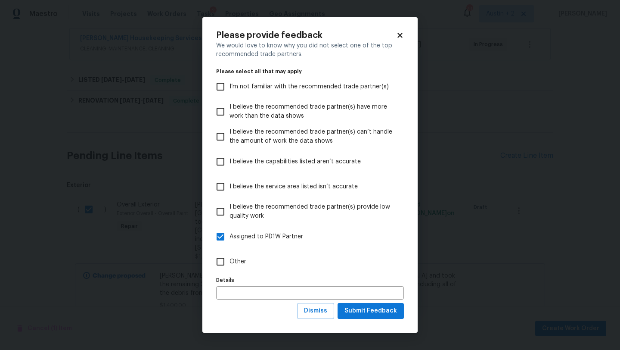
checkbox input "true"
click at [238, 236] on span "Assigned to PD1W Partner" at bounding box center [267, 236] width 74 height 9
click at [230, 236] on input "Assigned to PD1W Partner" at bounding box center [221, 236] width 18 height 18
checkbox input "false"
click at [367, 308] on span "Submit Feedback" at bounding box center [371, 310] width 53 height 11
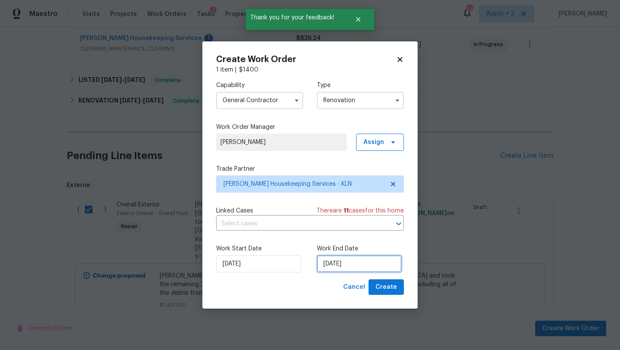
click at [361, 259] on input "[DATE]" at bounding box center [359, 263] width 85 height 17
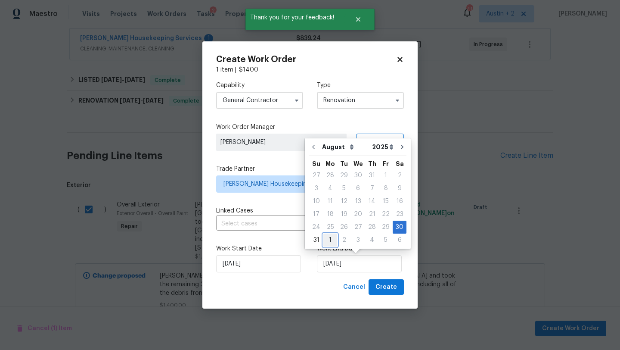
click at [333, 240] on div "1" at bounding box center [331, 240] width 14 height 12
type input "[DATE]"
select select "8"
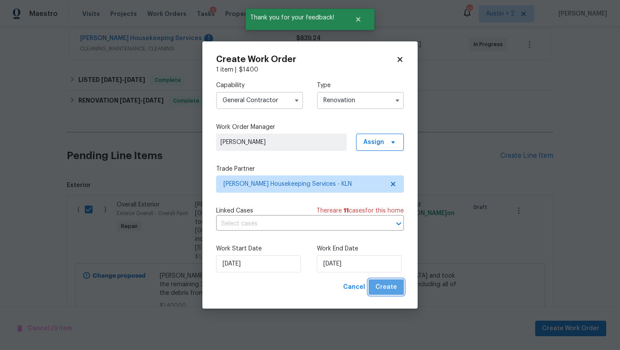
click at [389, 286] on span "Create" at bounding box center [387, 287] width 22 height 11
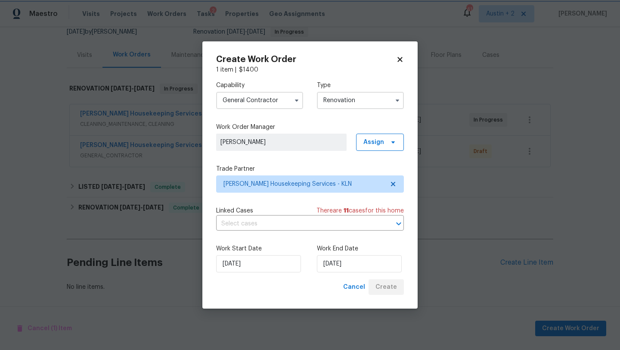
scroll to position [88, 0]
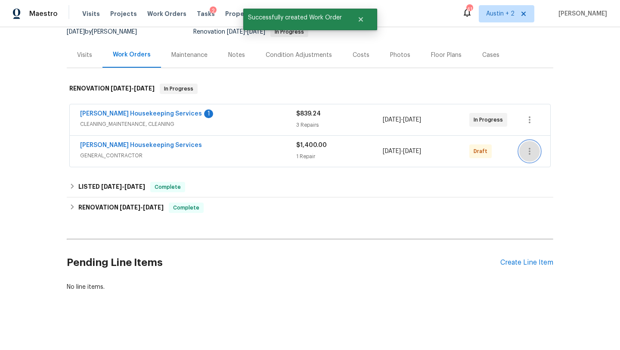
click at [529, 152] on icon "button" at bounding box center [530, 151] width 10 height 10
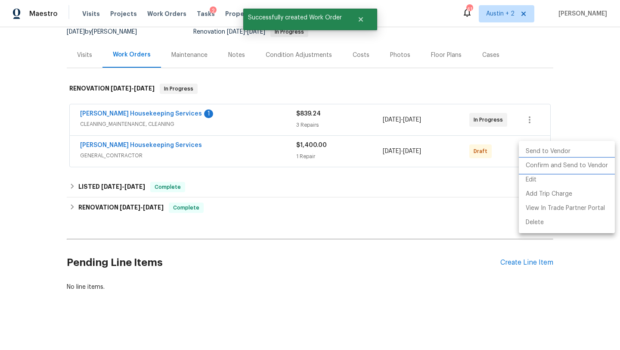
click at [530, 164] on li "Confirm and Send to Vendor" at bounding box center [567, 166] width 96 height 14
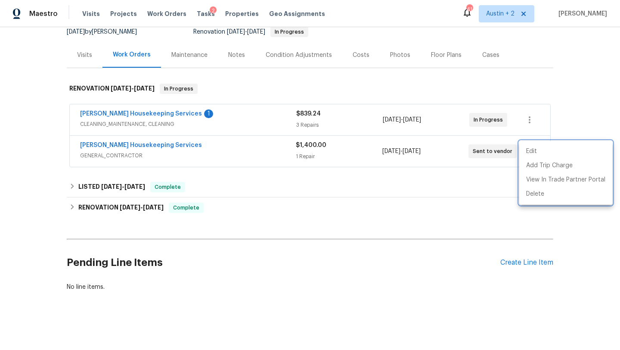
click at [244, 227] on div at bounding box center [310, 175] width 620 height 350
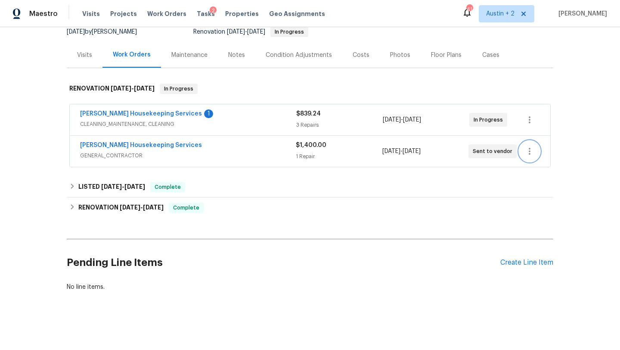
scroll to position [0, 0]
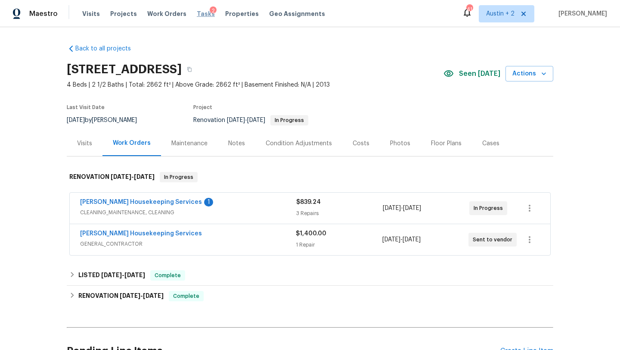
click at [197, 12] on span "Tasks" at bounding box center [206, 14] width 18 height 6
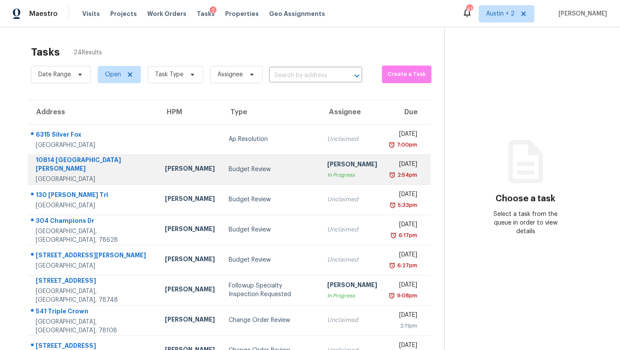
click at [229, 168] on div "Budget Review" at bounding box center [271, 169] width 85 height 9
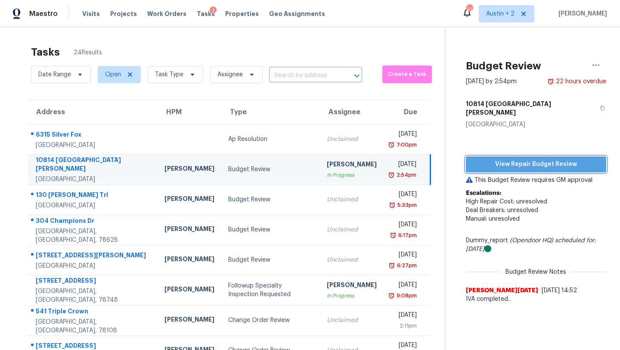
click at [513, 159] on span "View Repair Budget Review" at bounding box center [536, 164] width 127 height 11
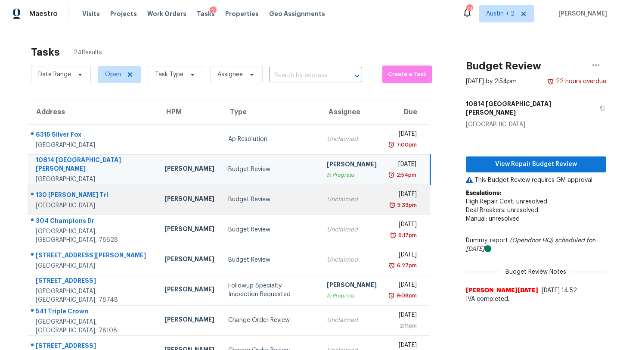
click at [221, 192] on td "Budget Review" at bounding box center [270, 199] width 99 height 30
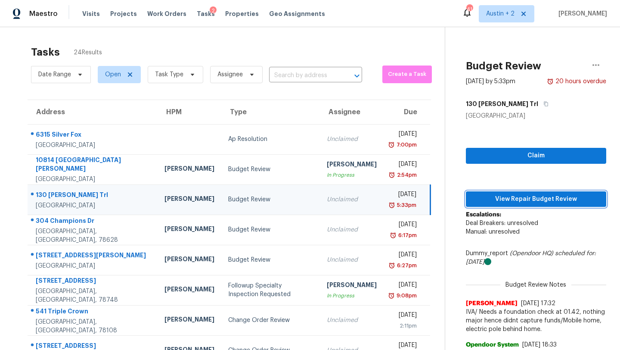
click at [502, 198] on span "View Repair Budget Review" at bounding box center [536, 199] width 127 height 11
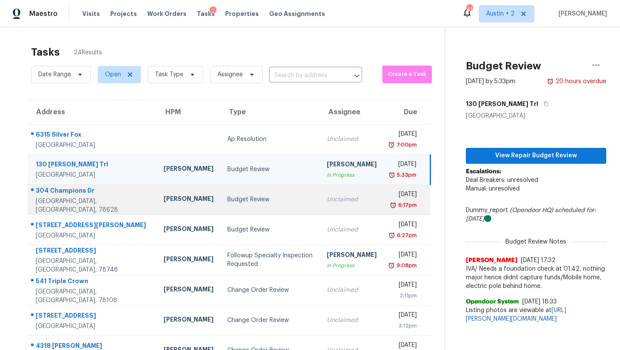
click at [227, 203] on div "Budget Review" at bounding box center [270, 199] width 86 height 9
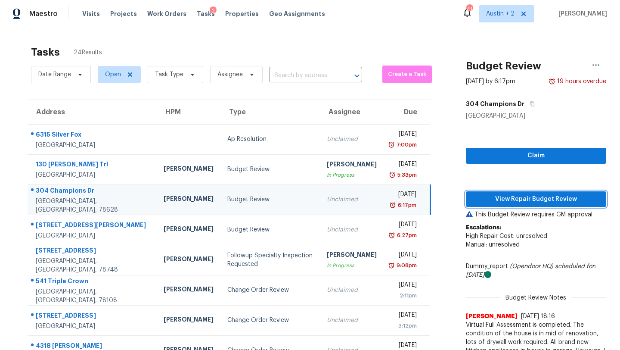
click at [514, 198] on span "View Repair Budget Review" at bounding box center [536, 199] width 127 height 11
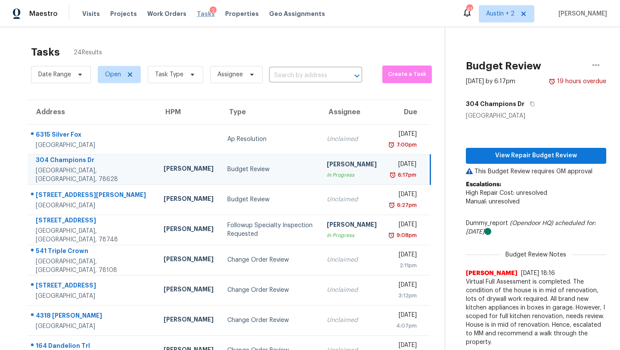
click at [197, 16] on span "Tasks" at bounding box center [206, 14] width 18 height 6
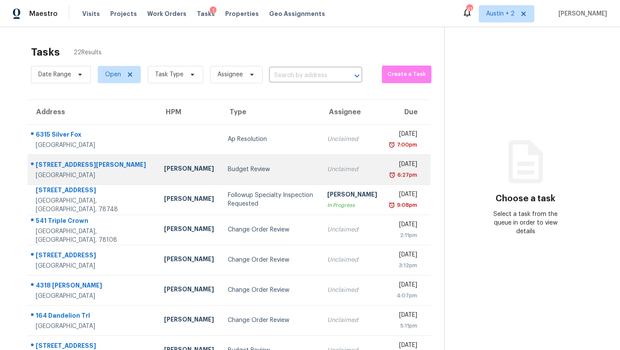
click at [228, 171] on div "Budget Review" at bounding box center [271, 169] width 86 height 9
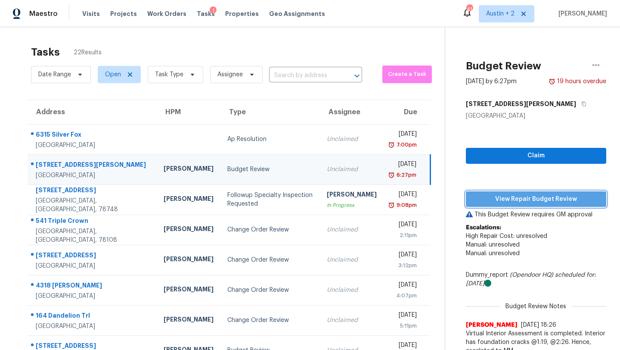
click at [489, 197] on span "View Repair Budget Review" at bounding box center [536, 199] width 127 height 11
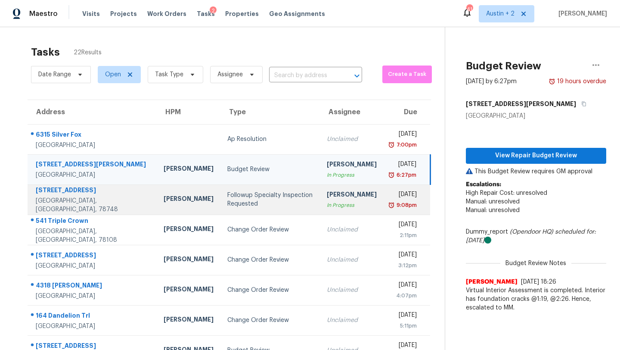
click at [221, 209] on td "Followup Specialty Inspection Requested" at bounding box center [271, 199] width 100 height 30
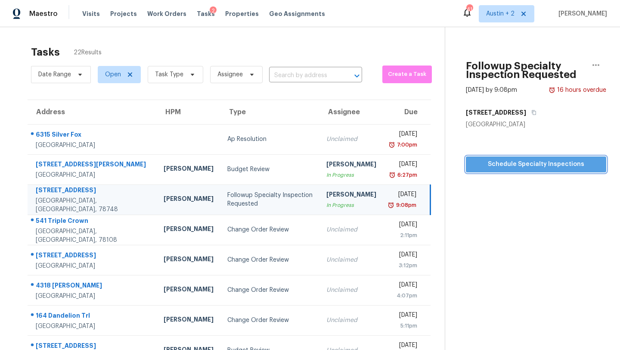
click at [527, 166] on span "Schedule Specialty Inspections" at bounding box center [536, 164] width 127 height 11
click at [341, 202] on td "[PERSON_NAME] In Progress" at bounding box center [352, 199] width 64 height 30
click at [531, 166] on span "Schedule Specialty Inspections" at bounding box center [536, 164] width 127 height 11
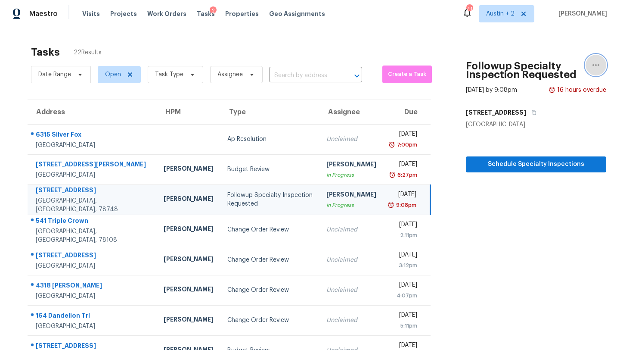
click at [599, 66] on icon "button" at bounding box center [596, 65] width 10 height 10
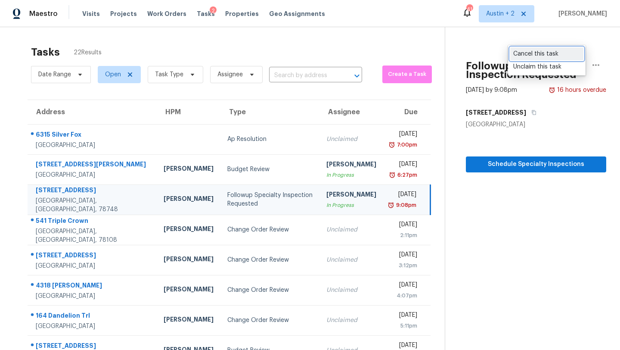
click at [555, 52] on div "Cancel this task" at bounding box center [546, 54] width 67 height 9
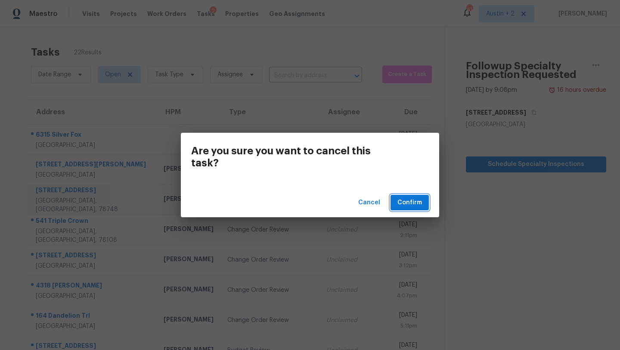
click at [412, 206] on span "Confirm" at bounding box center [410, 202] width 25 height 11
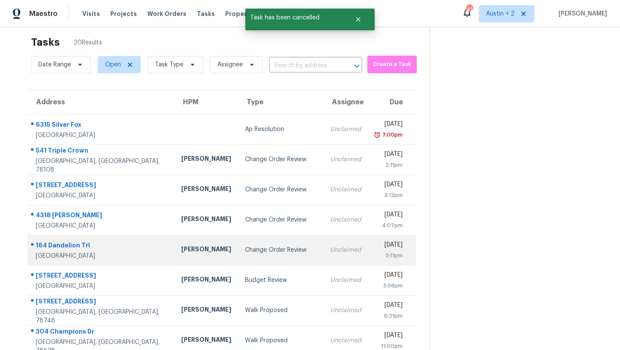
scroll to position [9, 0]
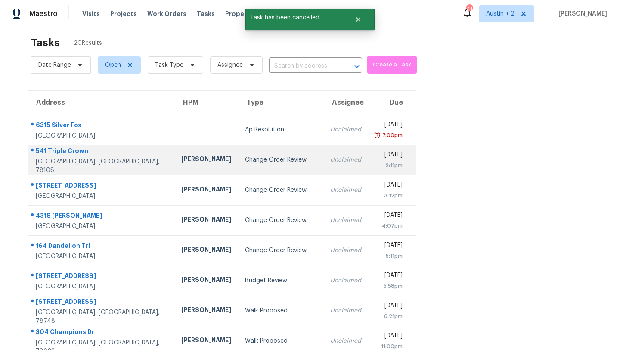
click at [245, 159] on div "Change Order Review" at bounding box center [281, 160] width 72 height 9
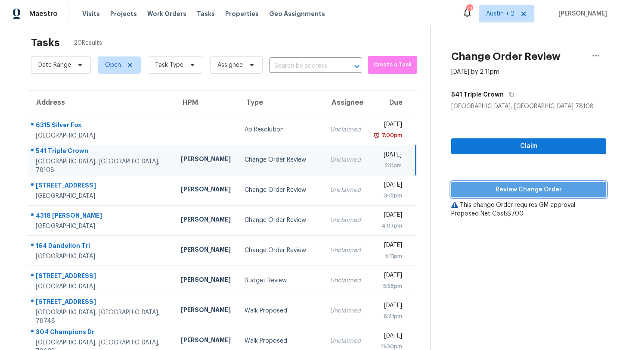
click at [496, 189] on span "Review Change Order" at bounding box center [528, 189] width 141 height 11
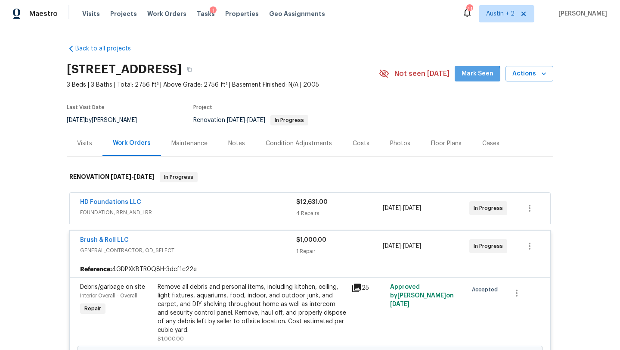
click at [467, 77] on span "Mark Seen" at bounding box center [478, 73] width 32 height 11
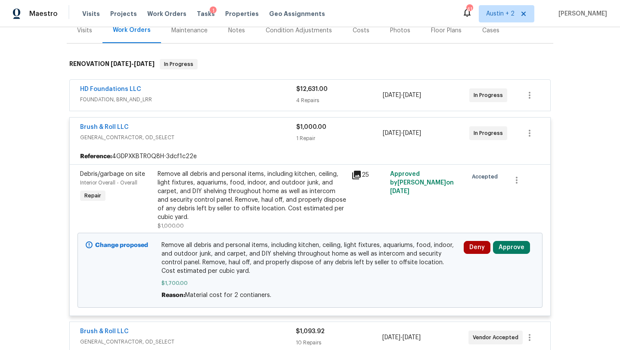
scroll to position [112, 0]
click at [512, 249] on button "Approve" at bounding box center [511, 247] width 37 height 13
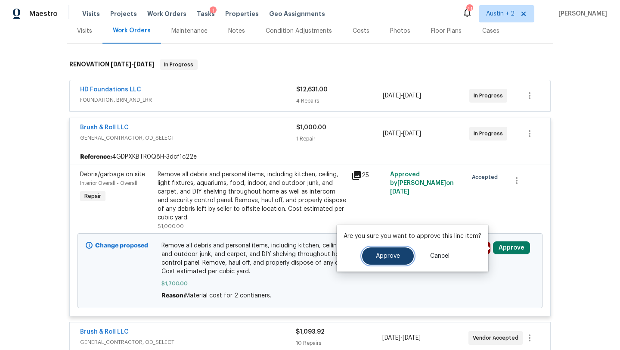
click at [392, 255] on span "Approve" at bounding box center [388, 256] width 24 height 6
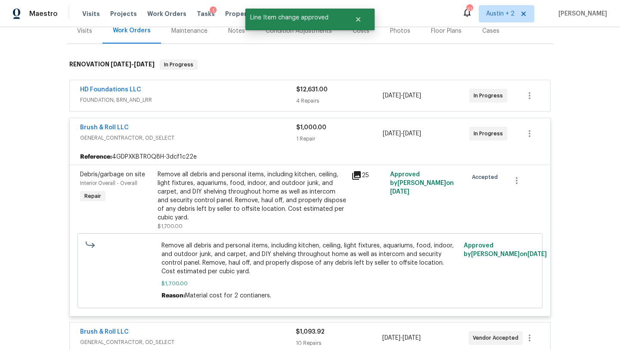
scroll to position [0, 0]
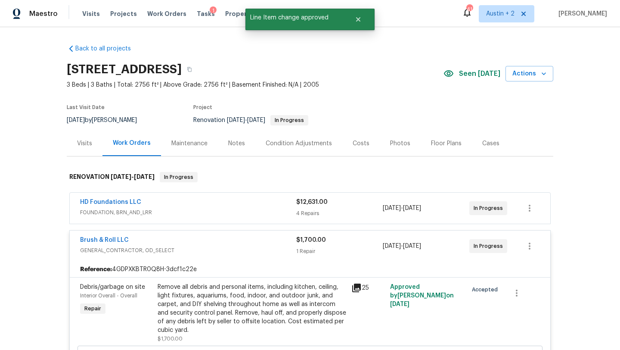
click at [361, 143] on div "Costs" at bounding box center [361, 143] width 17 height 9
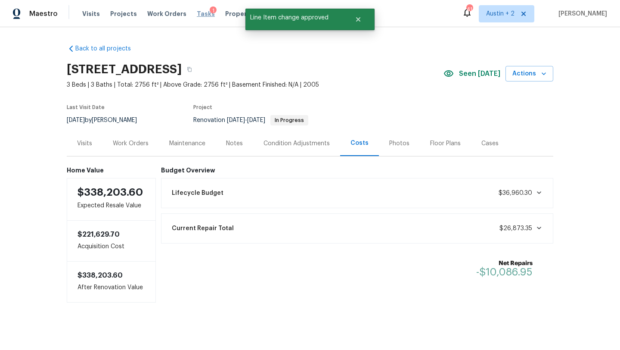
click at [197, 12] on span "Tasks" at bounding box center [206, 14] width 18 height 6
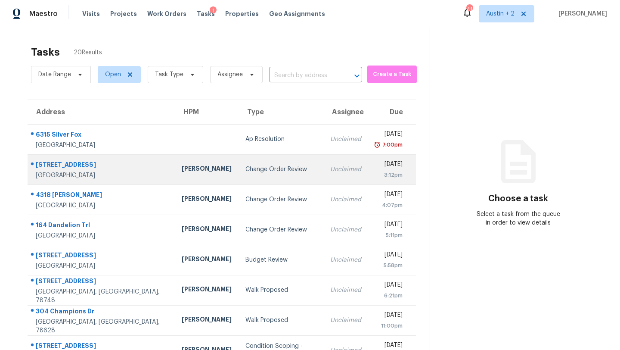
click at [239, 176] on td "Change Order Review" at bounding box center [281, 169] width 85 height 30
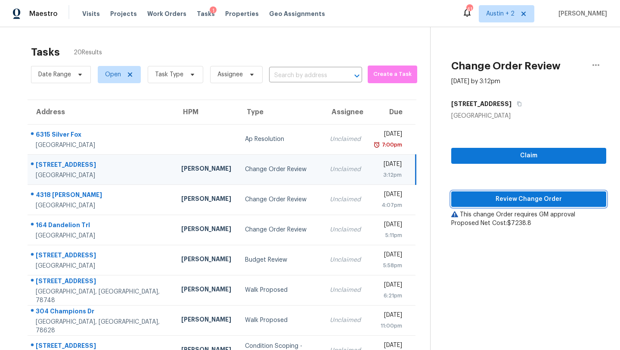
click at [484, 199] on span "Review Change Order" at bounding box center [528, 199] width 141 height 11
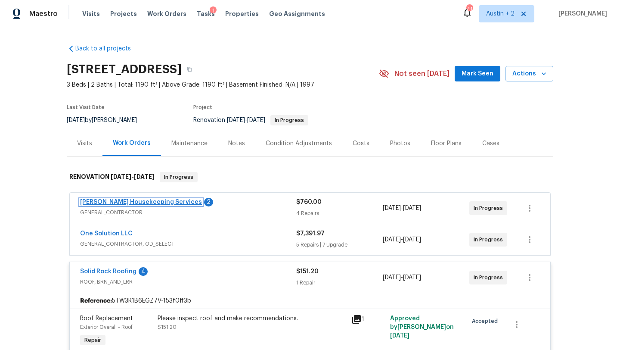
click at [152, 200] on link "[PERSON_NAME] Housekeeping Services" at bounding box center [141, 202] width 122 height 6
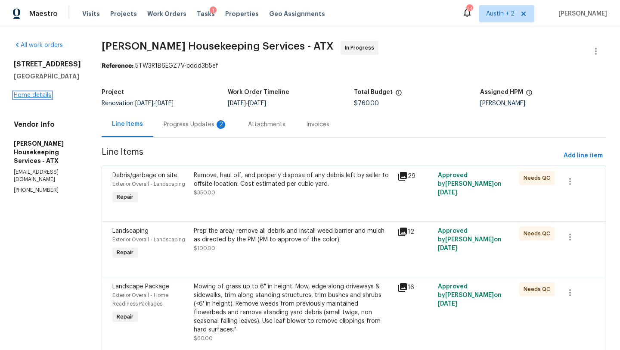
click at [45, 94] on link "Home details" at bounding box center [32, 95] width 37 height 6
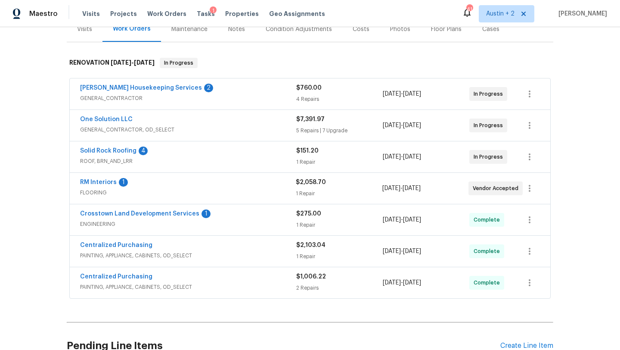
scroll to position [115, 0]
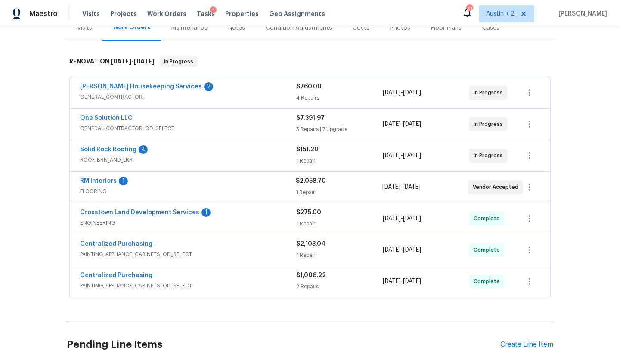
click at [236, 154] on div "Solid Rock Roofing 4" at bounding box center [188, 150] width 216 height 10
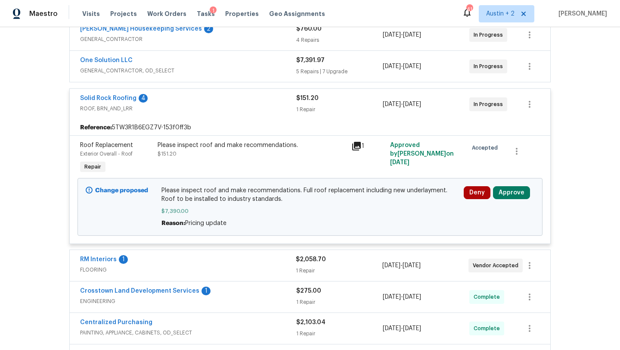
scroll to position [174, 0]
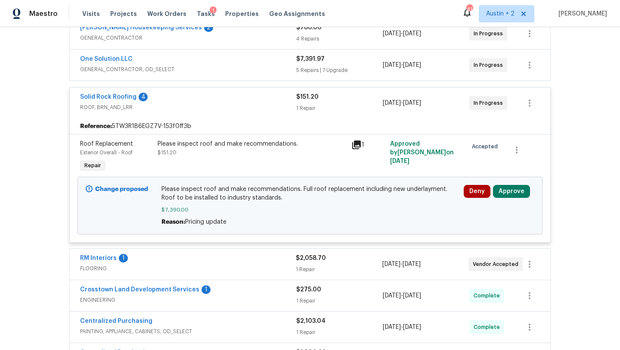
click at [240, 261] on div "RM Interiors 1" at bounding box center [188, 259] width 216 height 10
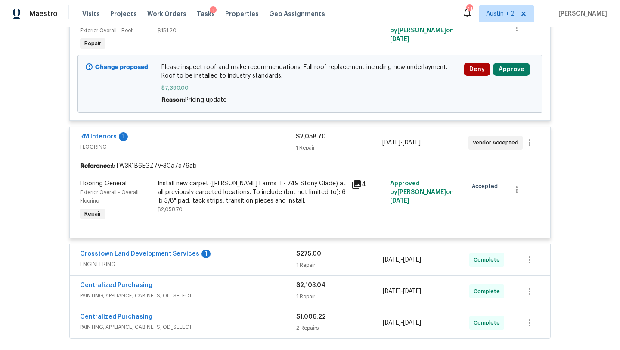
scroll to position [298, 0]
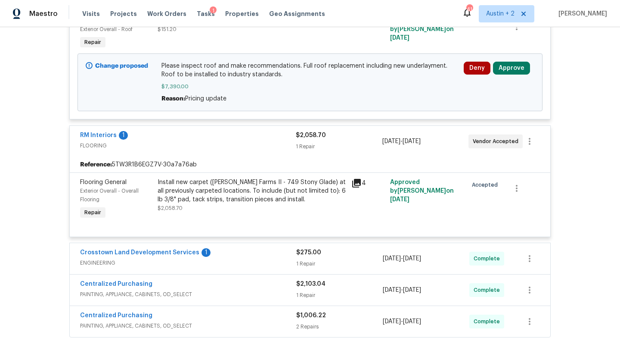
click at [243, 258] on div "Crosstown Land Development Services 1" at bounding box center [188, 253] width 216 height 10
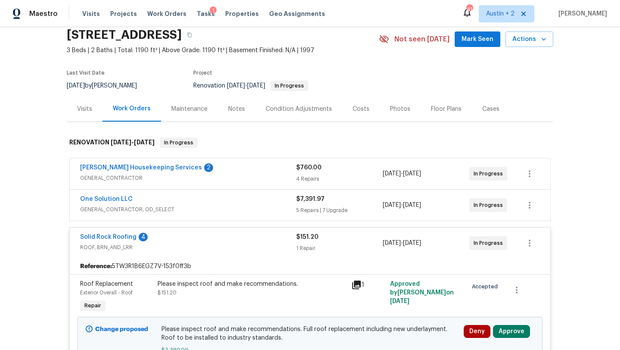
scroll to position [0, 0]
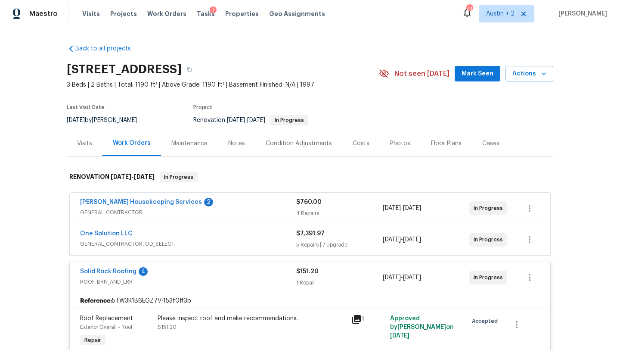
click at [357, 144] on div "Costs" at bounding box center [361, 143] width 17 height 9
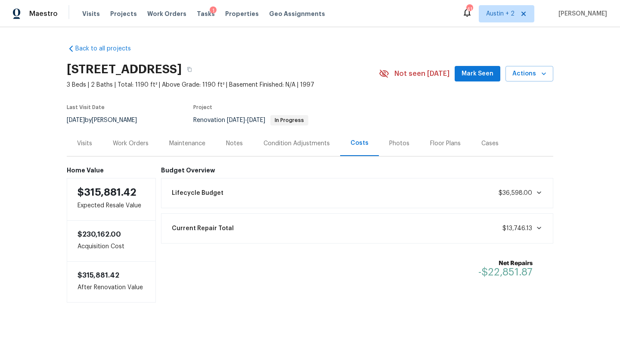
click at [133, 144] on div "Work Orders" at bounding box center [131, 143] width 36 height 9
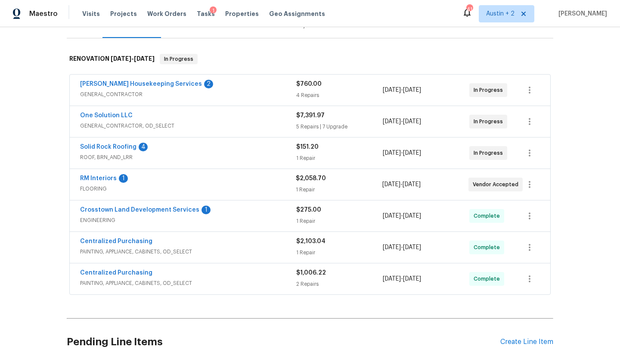
scroll to position [118, 0]
click at [247, 145] on div "Solid Rock Roofing 4" at bounding box center [188, 147] width 216 height 10
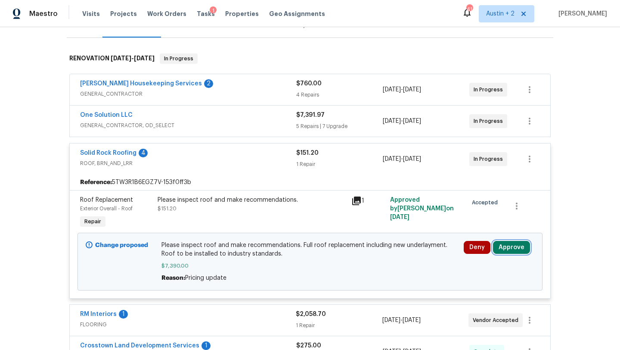
click at [516, 250] on button "Approve" at bounding box center [511, 247] width 37 height 13
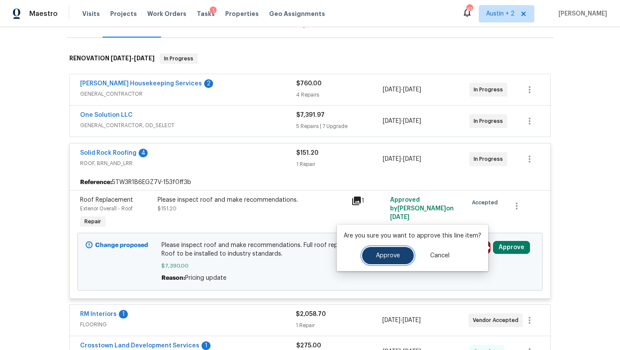
click at [400, 257] on button "Approve" at bounding box center [388, 255] width 52 height 17
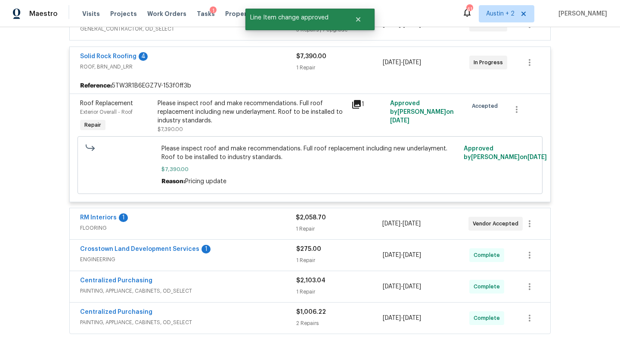
scroll to position [217, 0]
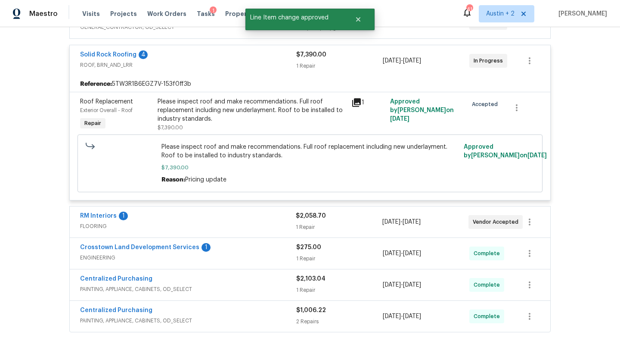
click at [220, 224] on span "FLOORING" at bounding box center [188, 226] width 216 height 9
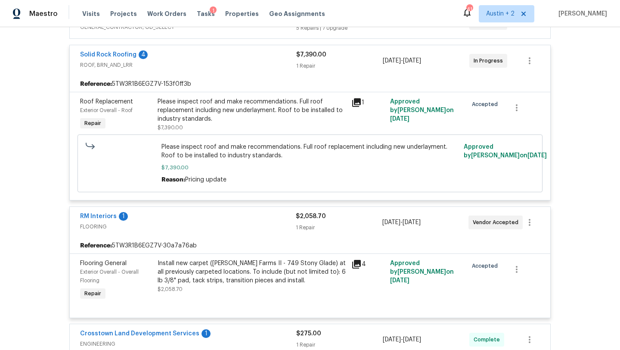
scroll to position [0, 0]
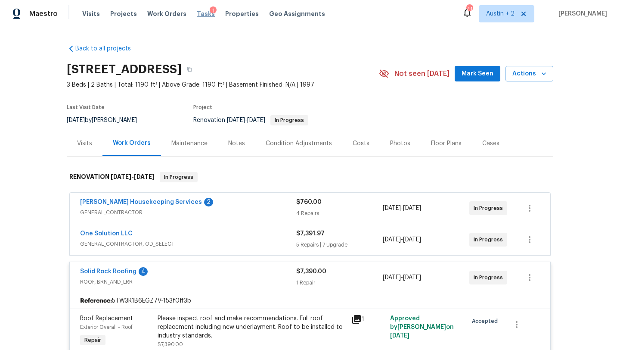
click at [197, 11] on span "Tasks" at bounding box center [206, 14] width 18 height 6
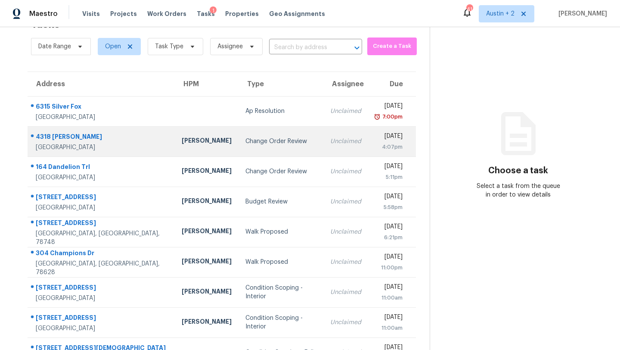
scroll to position [26, 0]
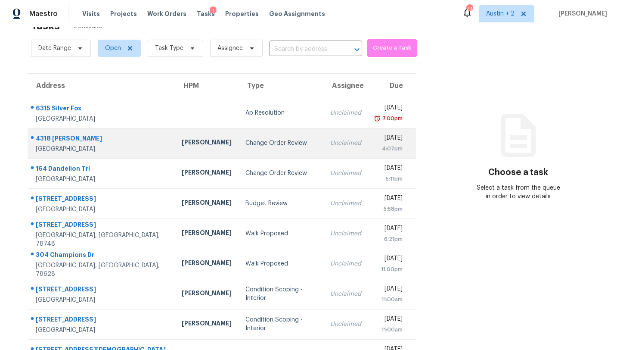
click at [246, 140] on div "Change Order Review" at bounding box center [281, 143] width 71 height 9
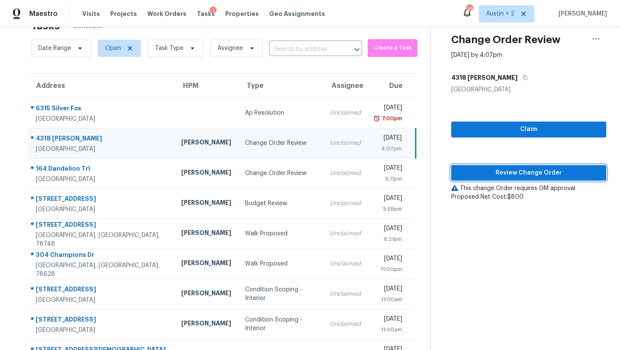
click at [501, 175] on span "Review Change Order" at bounding box center [528, 173] width 141 height 11
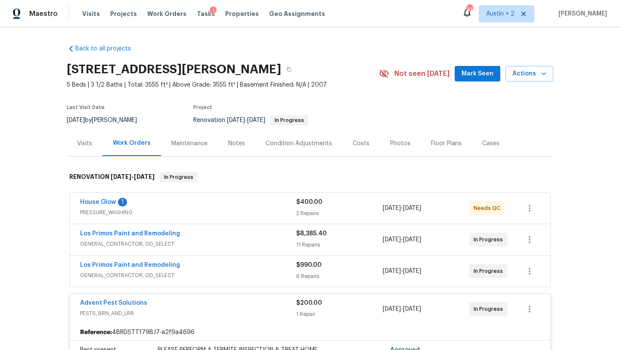
click at [258, 217] on div "House Glow 1 PRESSURE_WASHING" at bounding box center [188, 208] width 216 height 21
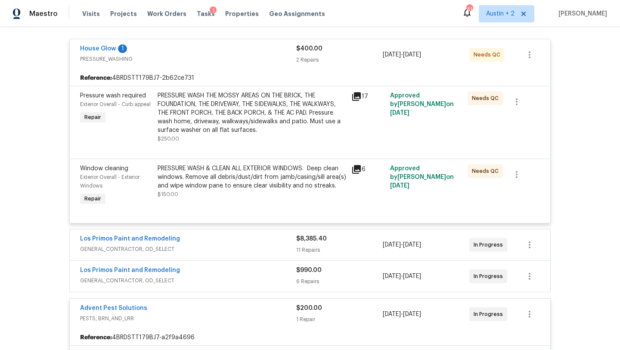
scroll to position [162, 0]
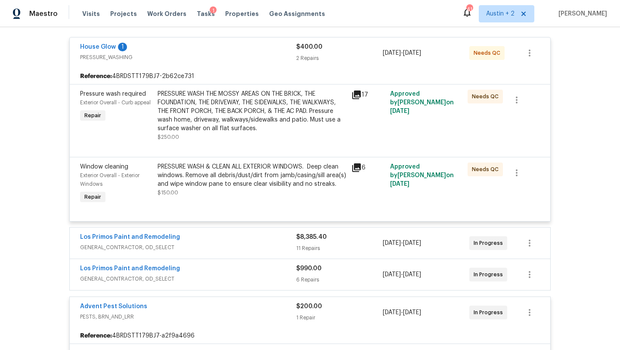
click at [255, 241] on div "Los Primos Paint and Remodeling" at bounding box center [188, 238] width 216 height 10
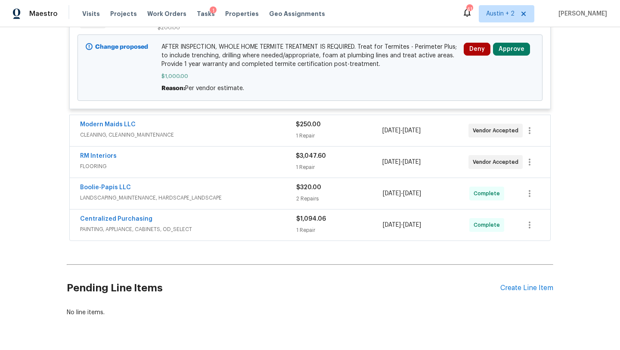
scroll to position [1478, 0]
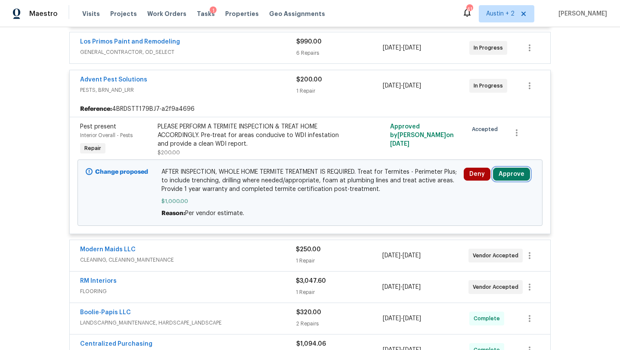
click at [520, 180] on button "Approve" at bounding box center [511, 174] width 37 height 13
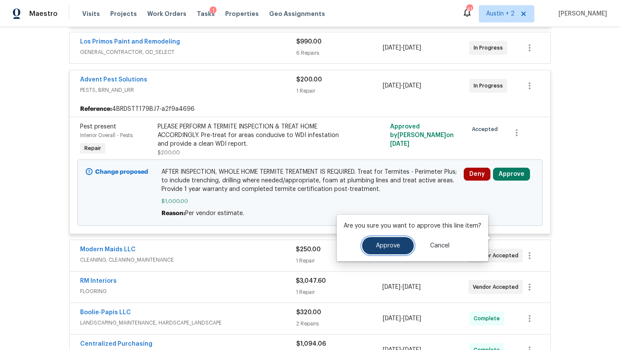
click at [394, 250] on button "Approve" at bounding box center [388, 245] width 52 height 17
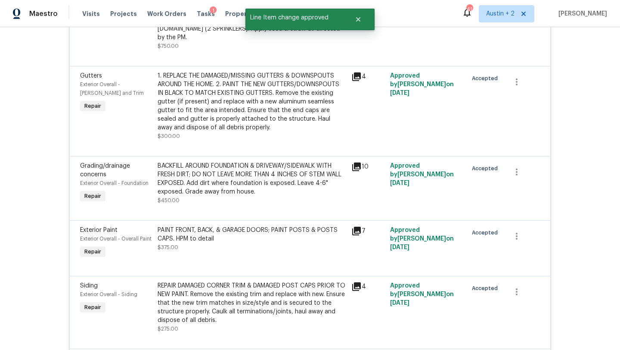
scroll to position [0, 0]
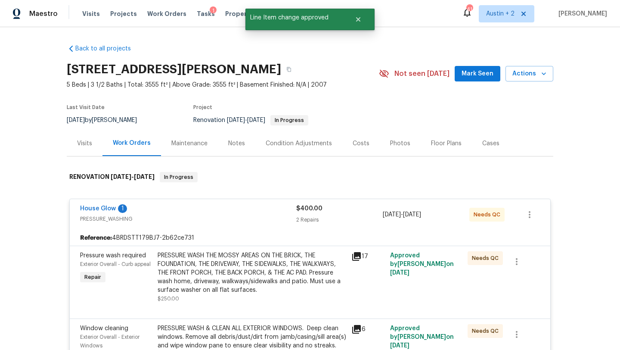
click at [361, 146] on div "Costs" at bounding box center [361, 143] width 17 height 9
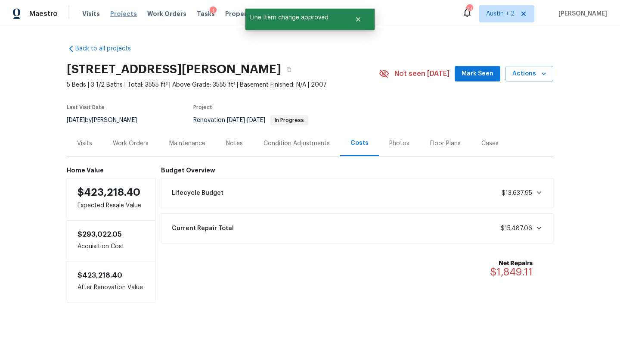
click at [118, 9] on span "Projects" at bounding box center [123, 13] width 27 height 9
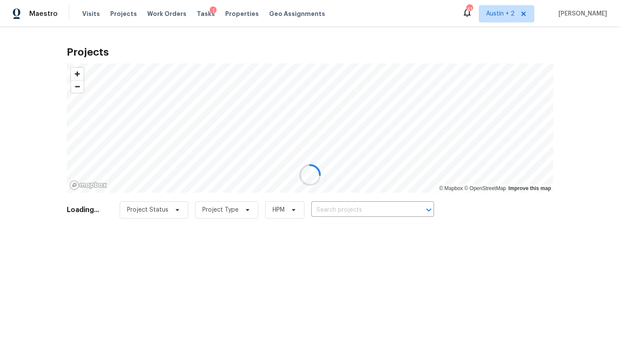
click at [200, 14] on div at bounding box center [310, 175] width 620 height 350
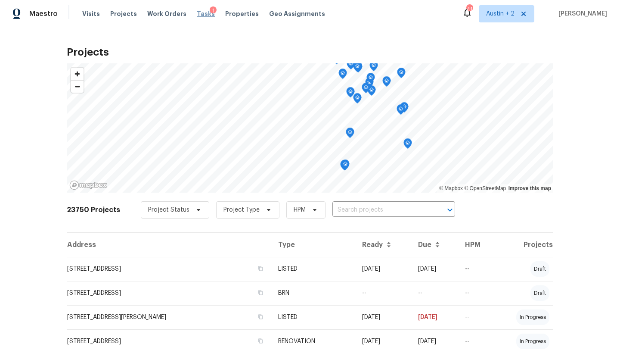
click at [197, 14] on span "Tasks" at bounding box center [206, 14] width 18 height 6
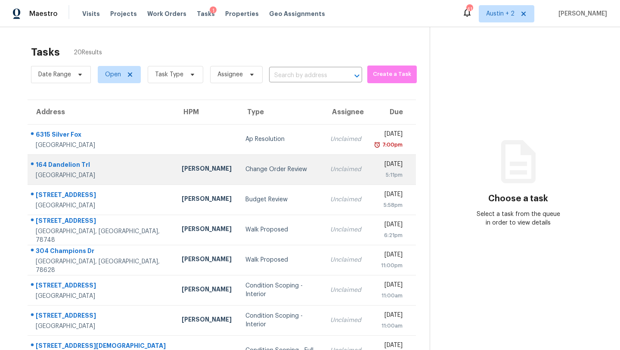
click at [239, 176] on td "Change Order Review" at bounding box center [281, 169] width 85 height 30
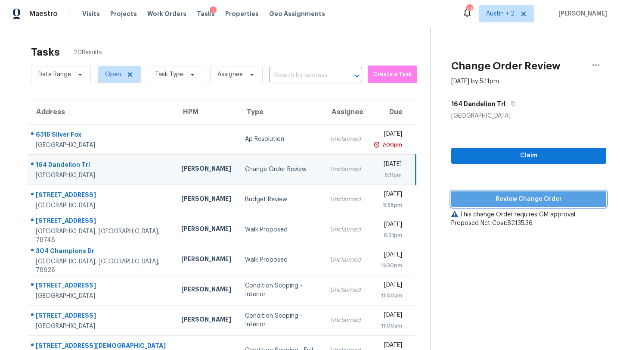
click at [500, 202] on span "Review Change Order" at bounding box center [528, 199] width 141 height 11
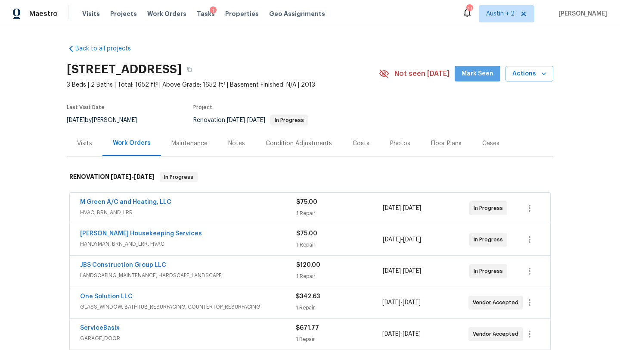
click at [472, 79] on span "Mark Seen" at bounding box center [478, 73] width 32 height 11
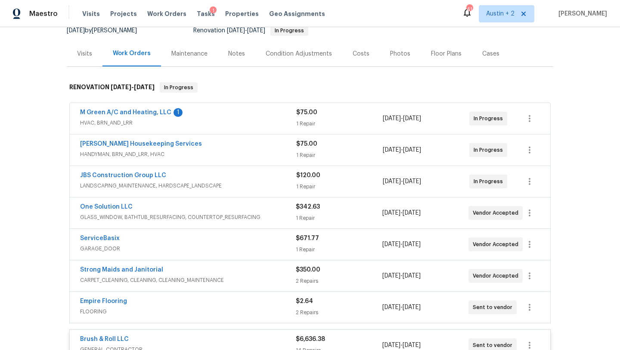
scroll to position [90, 0]
click at [269, 116] on div "M Green A/C and Heating, LLC 1" at bounding box center [188, 113] width 216 height 10
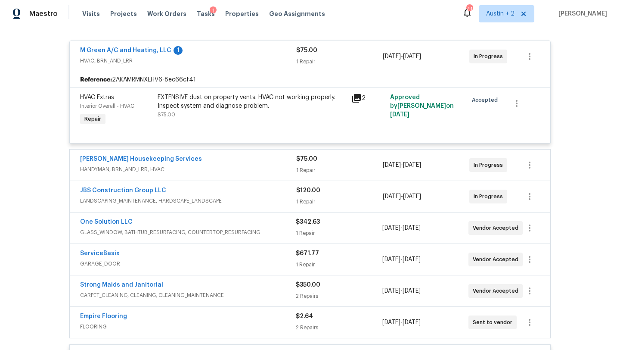
scroll to position [160, 0]
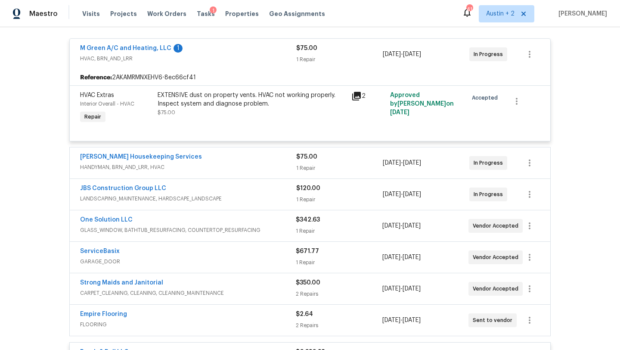
click at [255, 152] on div "[PERSON_NAME] Housekeeping Services HANDYMAN, BRN_AND_LRR, HVAC $75.00 1 Repair…" at bounding box center [310, 162] width 481 height 31
click at [256, 169] on span "HANDYMAN, BRN_AND_LRR, HVAC" at bounding box center [188, 167] width 216 height 9
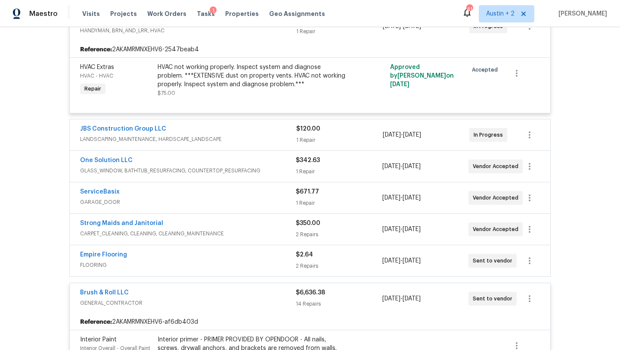
scroll to position [298, 0]
click at [264, 140] on span "LANDSCAPING_MAINTENANCE, HARDSCAPE_LANDSCAPE" at bounding box center [188, 138] width 216 height 9
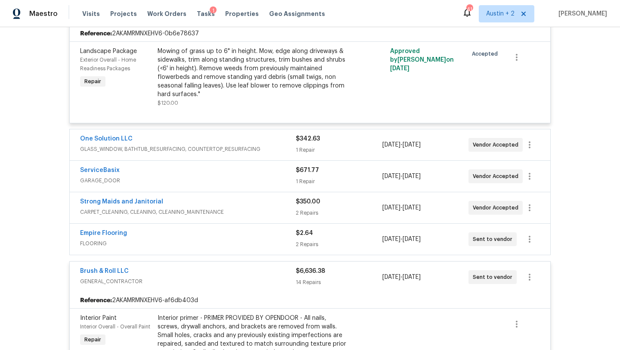
scroll to position [424, 0]
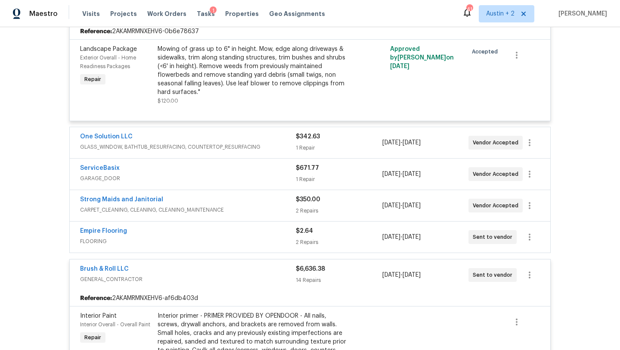
click at [273, 135] on div "One Solution LLC" at bounding box center [188, 137] width 216 height 10
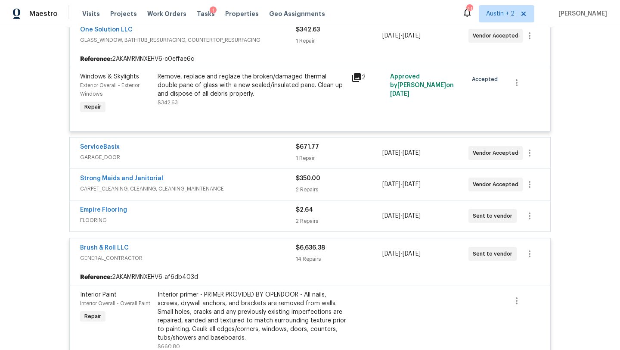
scroll to position [533, 0]
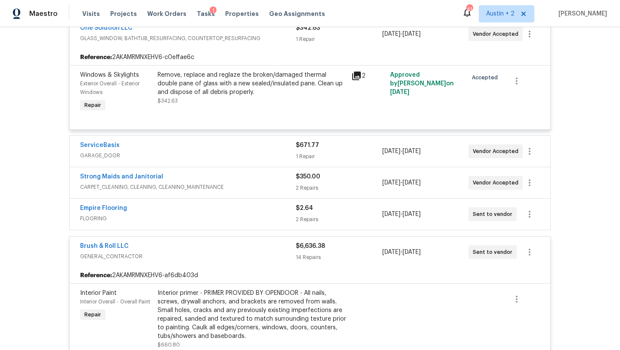
click at [286, 167] on div "ServiceBasix GARAGE_DOOR $671.77 1 Repair [DATE] - [DATE] Vendor Accepted" at bounding box center [310, 151] width 481 height 31
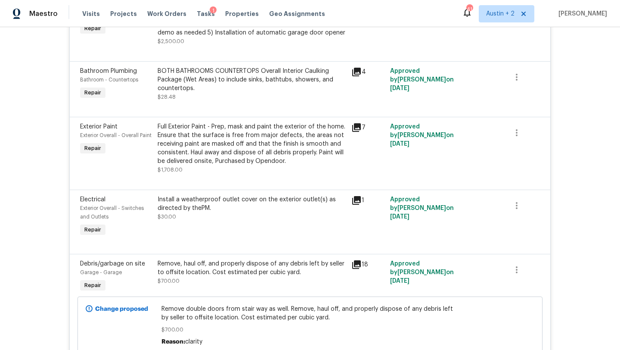
scroll to position [883, 0]
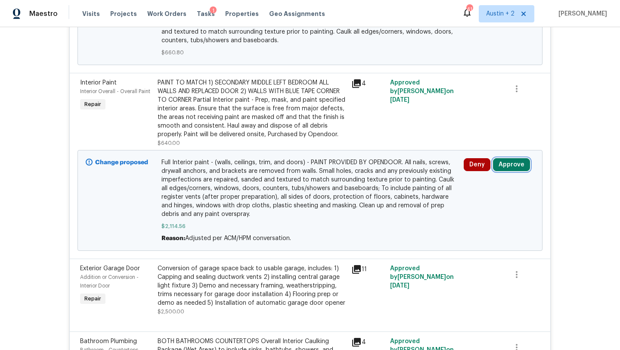
click at [515, 165] on button "Approve" at bounding box center [511, 164] width 37 height 13
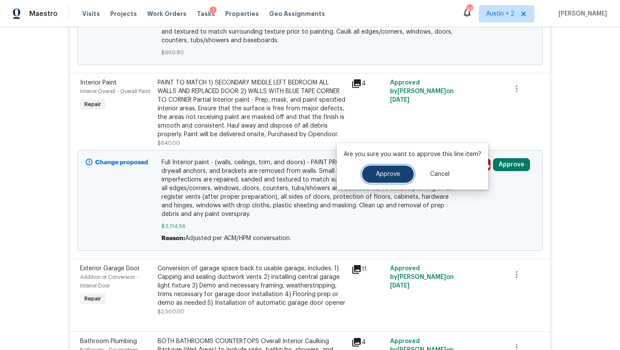
click at [384, 179] on button "Approve" at bounding box center [388, 173] width 52 height 17
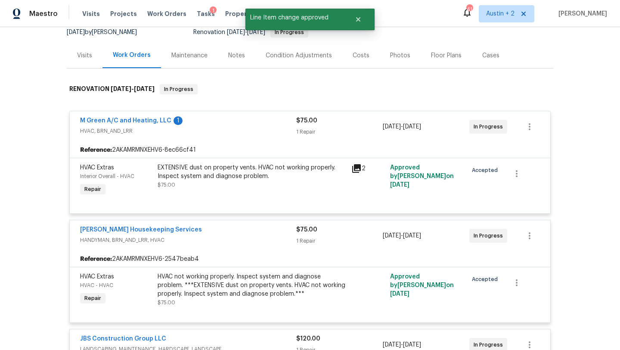
scroll to position [0, 0]
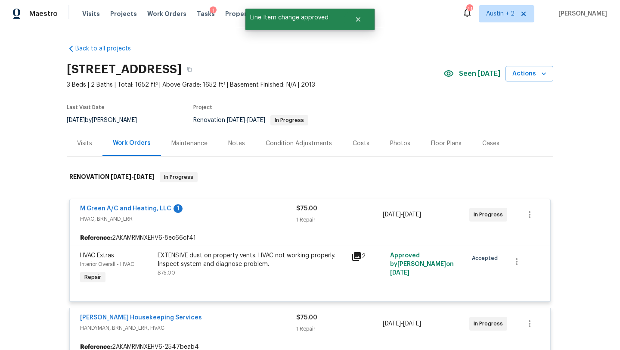
click at [197, 9] on div "Tasks 1" at bounding box center [206, 13] width 18 height 9
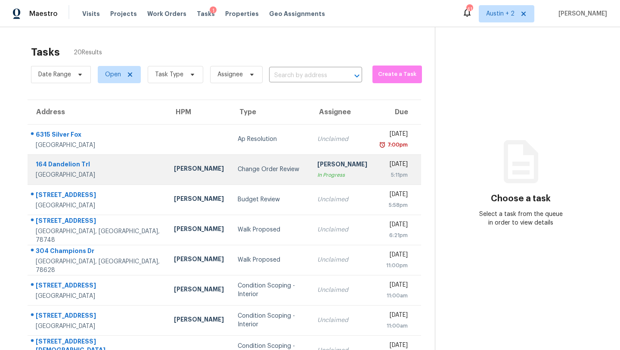
click at [174, 173] on div "[PERSON_NAME]" at bounding box center [199, 169] width 50 height 11
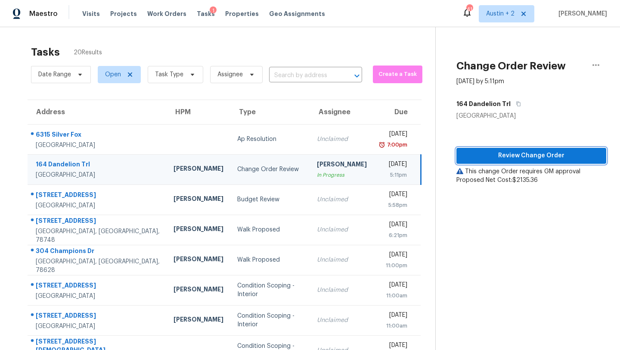
click at [502, 156] on span "Review Change Order" at bounding box center [532, 155] width 136 height 11
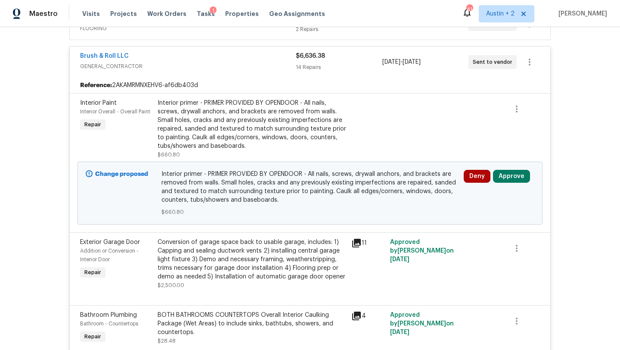
scroll to position [309, 0]
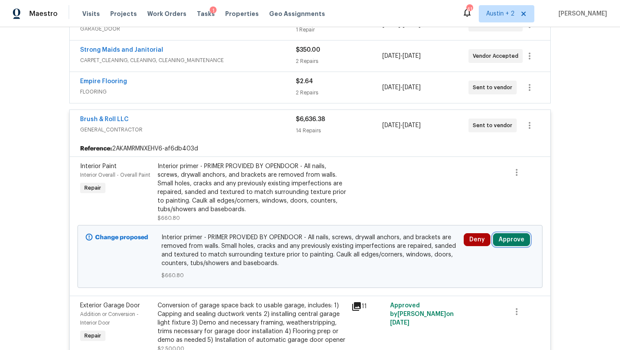
click at [514, 239] on button "Approve" at bounding box center [511, 239] width 37 height 13
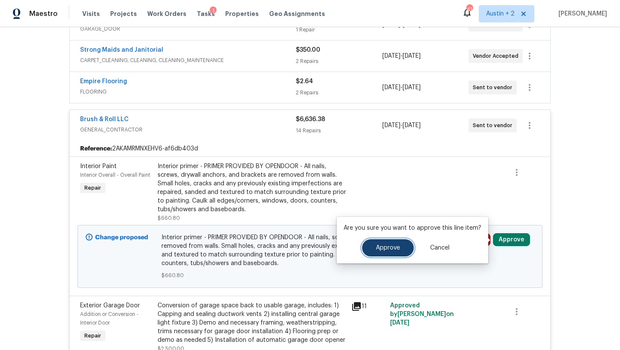
click at [393, 243] on button "Approve" at bounding box center [388, 247] width 52 height 17
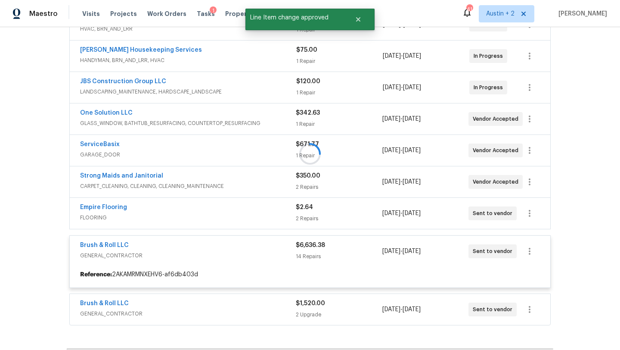
scroll to position [0, 0]
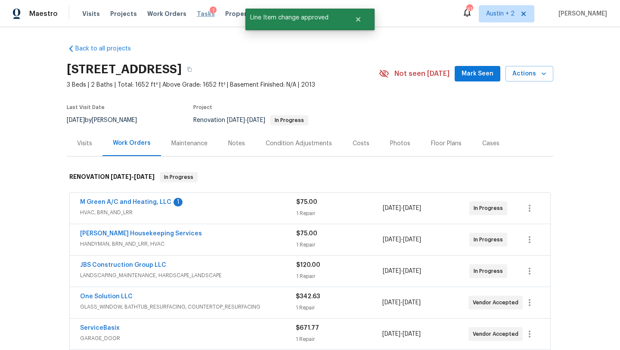
click at [197, 13] on span "Tasks" at bounding box center [206, 14] width 18 height 6
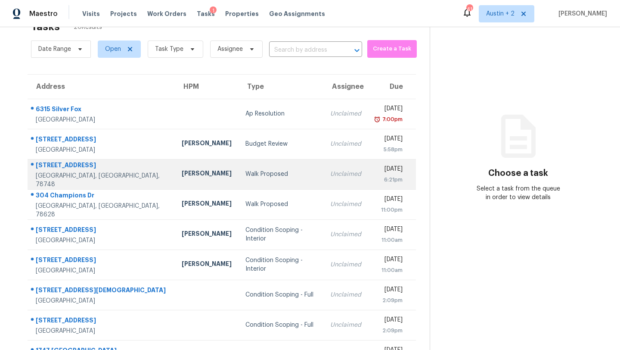
scroll to position [20, 0]
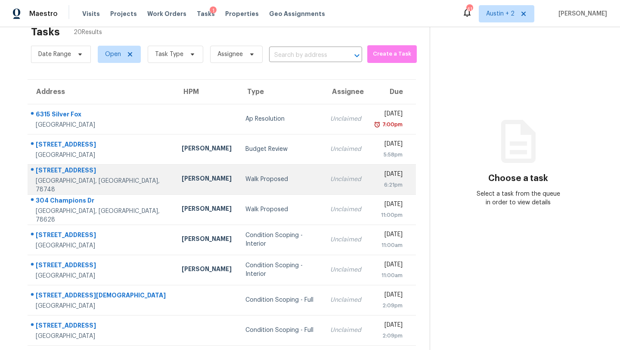
click at [246, 182] on div "Walk Proposed" at bounding box center [281, 179] width 71 height 9
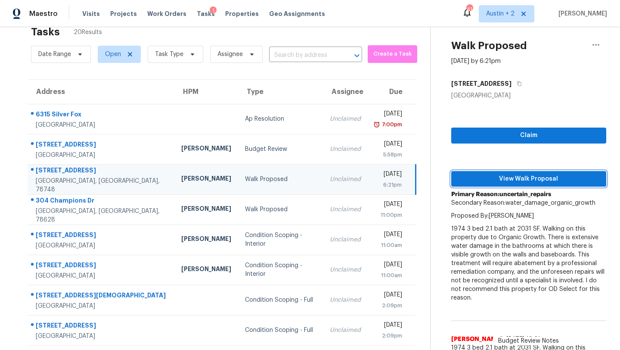
click at [482, 177] on span "View Walk Proposal" at bounding box center [528, 179] width 141 height 11
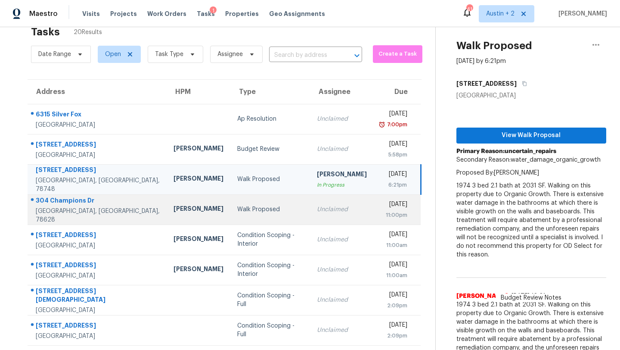
click at [230, 214] on td "Walk Proposed" at bounding box center [270, 209] width 80 height 30
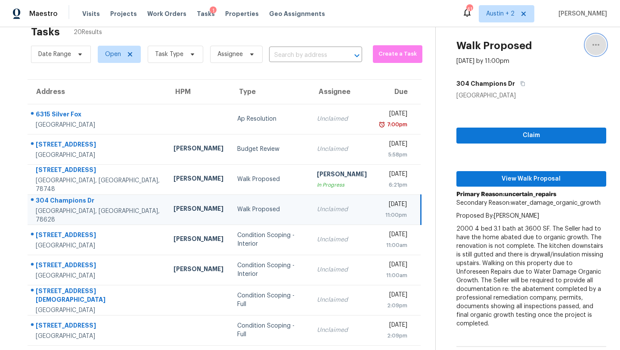
click at [599, 44] on icon "button" at bounding box center [596, 45] width 10 height 10
click at [554, 48] on div "Cancel this task" at bounding box center [546, 46] width 67 height 9
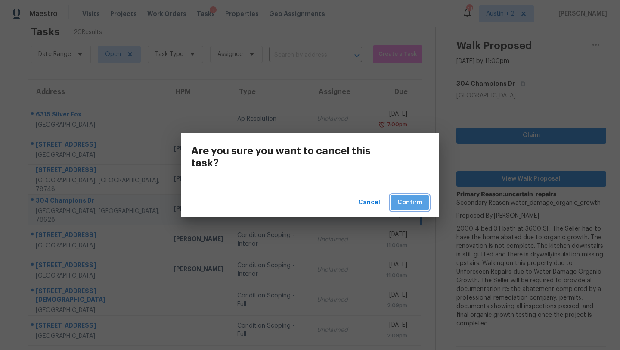
click at [418, 198] on span "Confirm" at bounding box center [410, 202] width 25 height 11
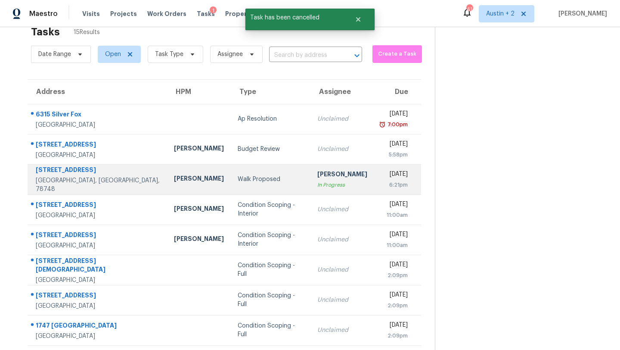
click at [265, 181] on div "Walk Proposed" at bounding box center [271, 179] width 66 height 9
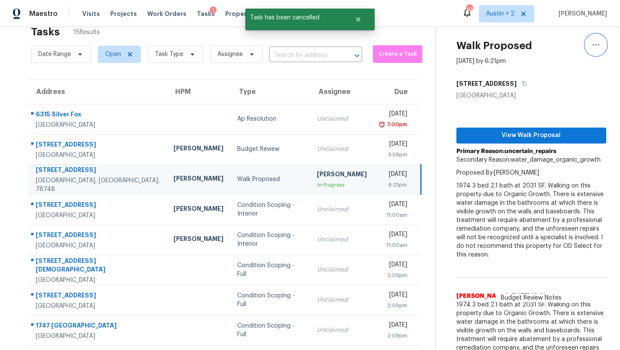
click at [596, 45] on icon "button" at bounding box center [596, 45] width 7 height 2
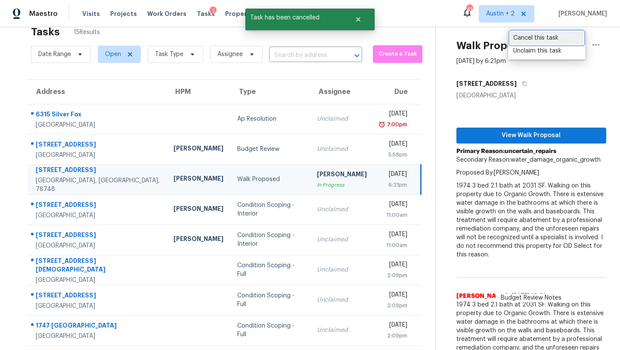
click at [533, 39] on div "Cancel this task" at bounding box center [546, 38] width 67 height 9
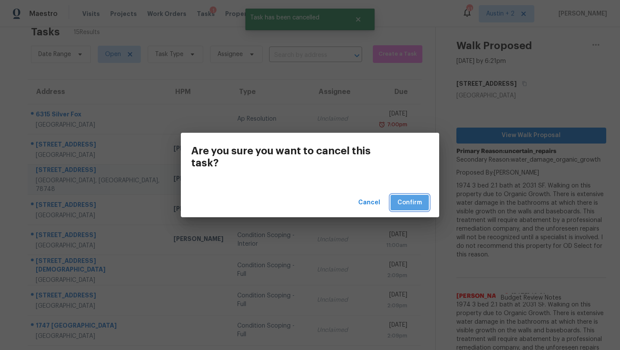
click at [418, 202] on span "Confirm" at bounding box center [410, 202] width 25 height 11
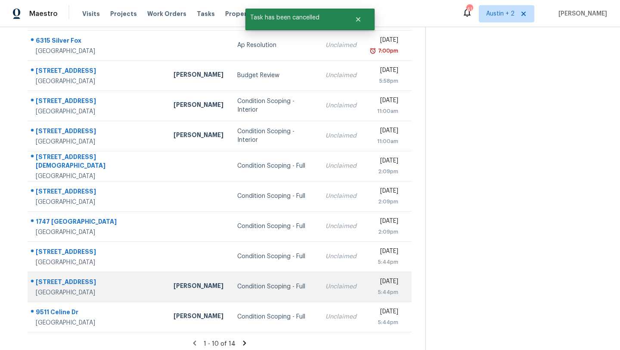
scroll to position [94, 0]
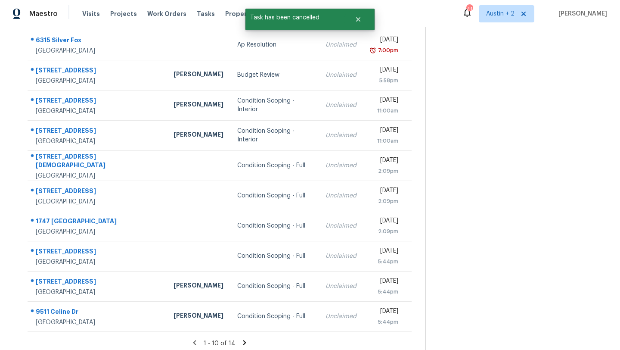
click at [243, 341] on icon at bounding box center [244, 342] width 3 height 5
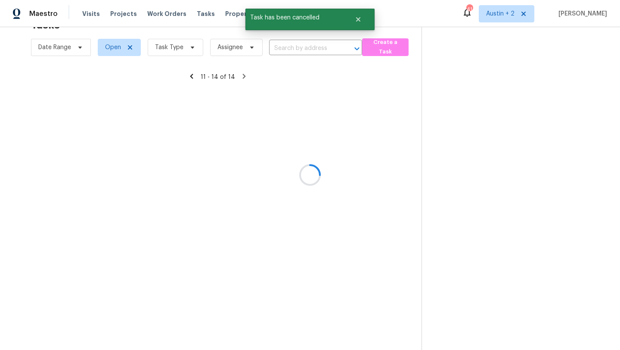
scroll to position [27, 0]
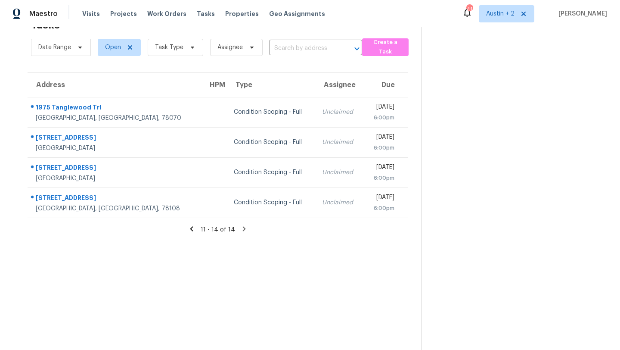
click at [191, 227] on icon at bounding box center [192, 229] width 8 height 8
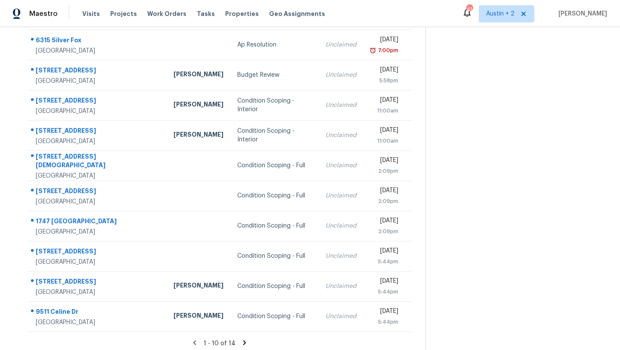
scroll to position [0, 0]
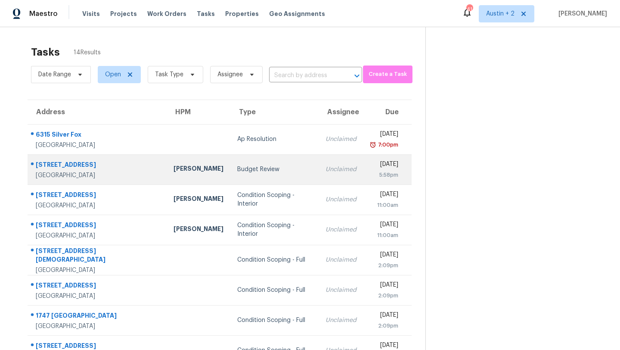
click at [237, 165] on div "Budget Review" at bounding box center [274, 169] width 75 height 9
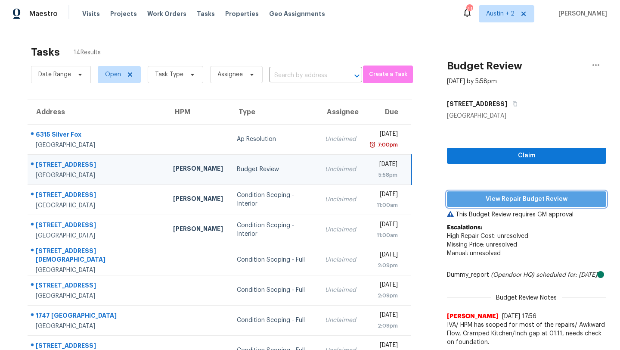
click at [474, 201] on span "View Repair Budget Review" at bounding box center [527, 199] width 146 height 11
